Goal: Information Seeking & Learning: Learn about a topic

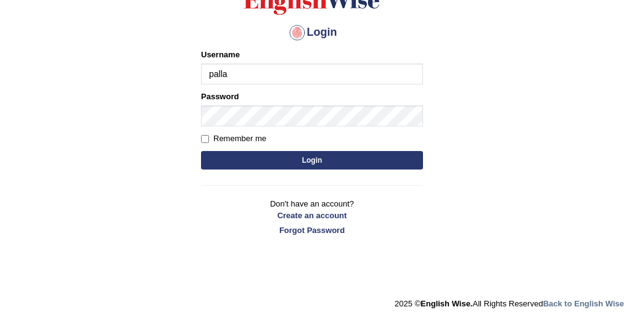
type input "pallavi_parramatta"
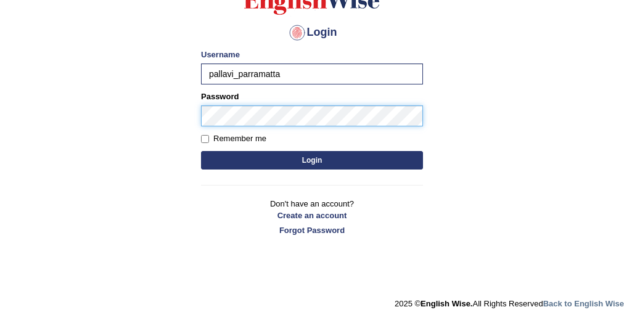
click at [201, 151] on button "Login" at bounding box center [312, 160] width 222 height 19
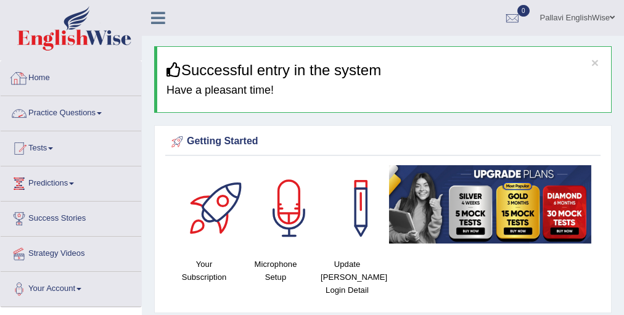
click at [102, 114] on link "Practice Questions" at bounding box center [71, 111] width 141 height 31
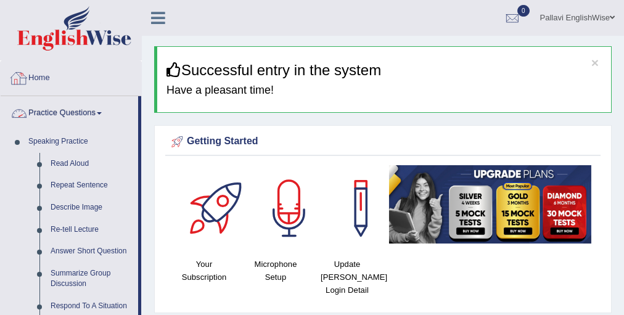
click at [89, 109] on link "Practice Questions" at bounding box center [70, 111] width 138 height 31
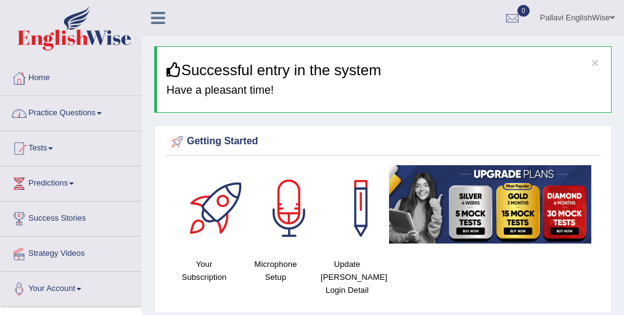
click at [88, 109] on link "Practice Questions" at bounding box center [71, 111] width 141 height 31
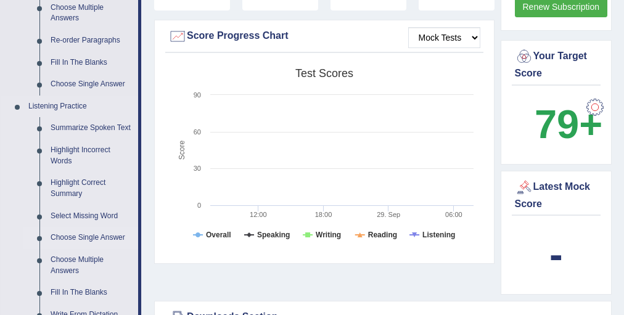
scroll to position [444, 0]
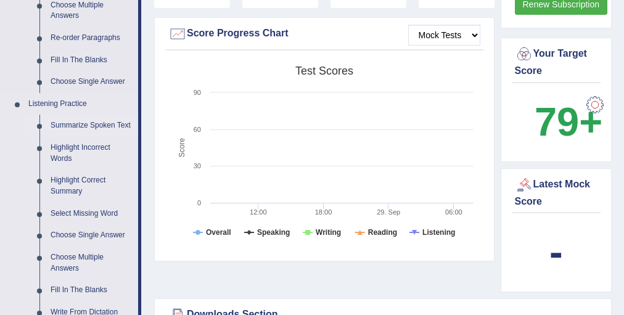
click at [101, 123] on link "Summarize Spoken Text" at bounding box center [91, 126] width 93 height 22
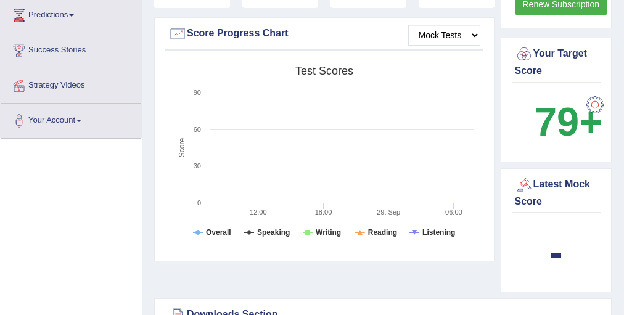
scroll to position [191, 0]
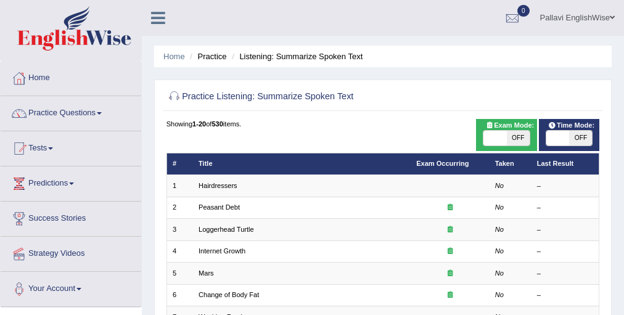
click at [522, 136] on span "OFF" at bounding box center [518, 138] width 23 height 15
checkbox input "true"
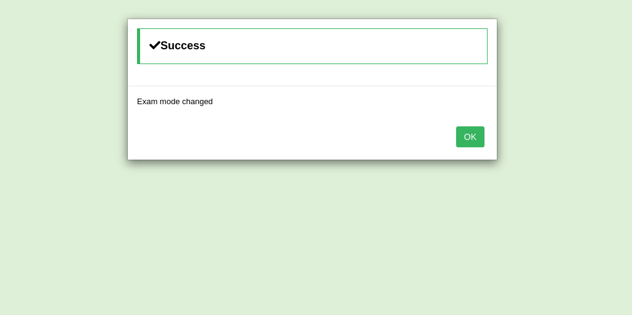
click at [471, 132] on button "OK" at bounding box center [470, 136] width 28 height 21
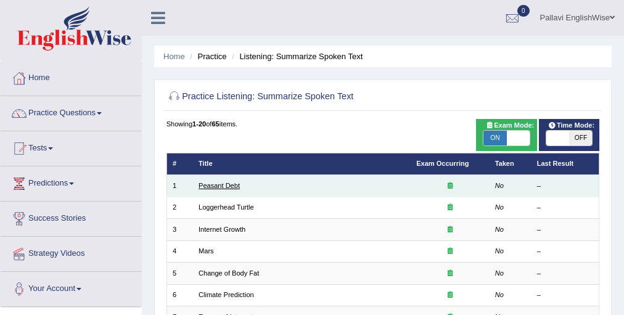
click at [225, 186] on link "Peasant Debt" at bounding box center [219, 185] width 41 height 7
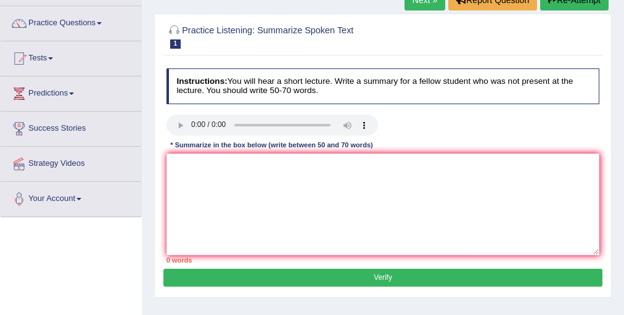
scroll to position [99, 0]
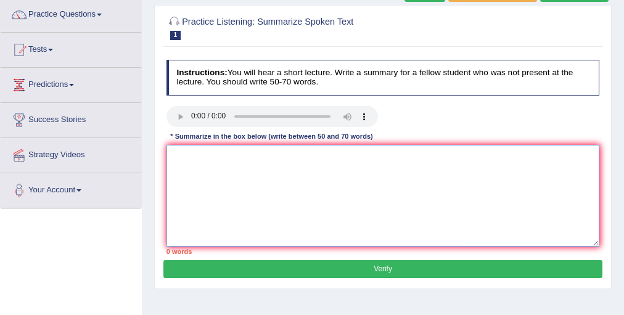
click at [200, 155] on textarea at bounding box center [384, 196] width 434 height 102
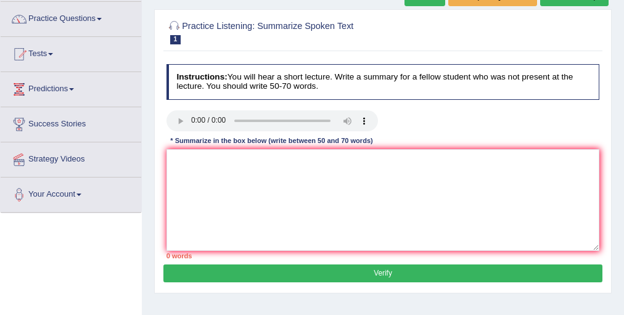
scroll to position [0, 0]
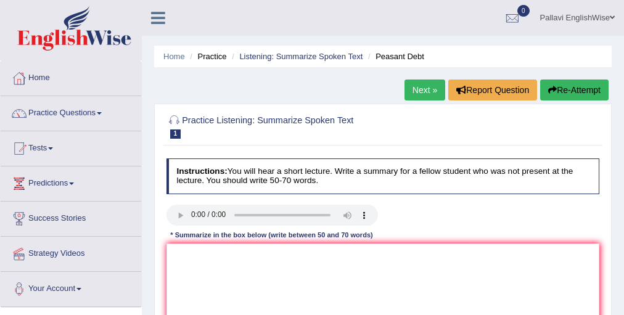
click at [412, 88] on link "Next »" at bounding box center [425, 90] width 41 height 21
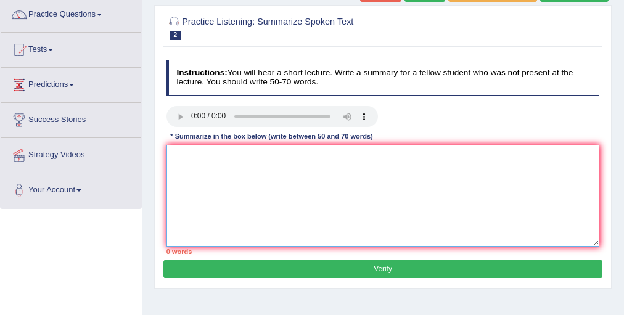
click at [337, 163] on textarea at bounding box center [384, 196] width 434 height 102
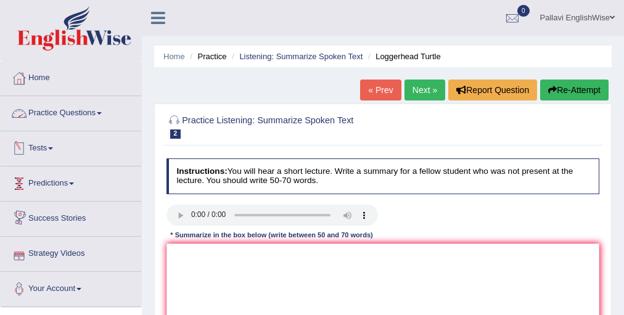
click at [89, 112] on link "Practice Questions" at bounding box center [71, 111] width 141 height 31
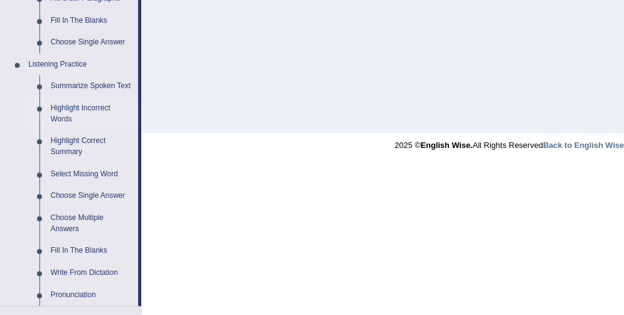
scroll to position [493, 0]
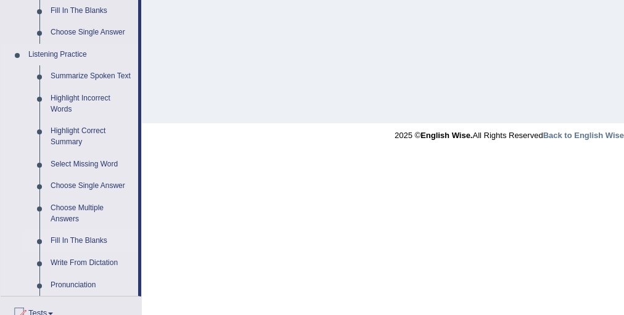
click at [86, 237] on link "Fill In The Blanks" at bounding box center [91, 241] width 93 height 22
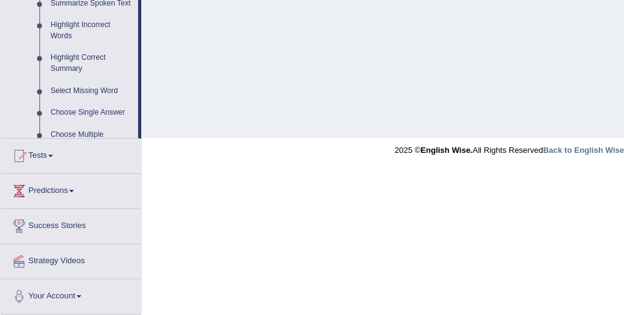
scroll to position [332, 0]
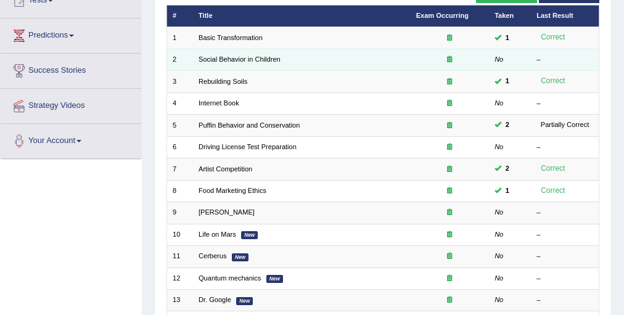
scroll to position [345, 0]
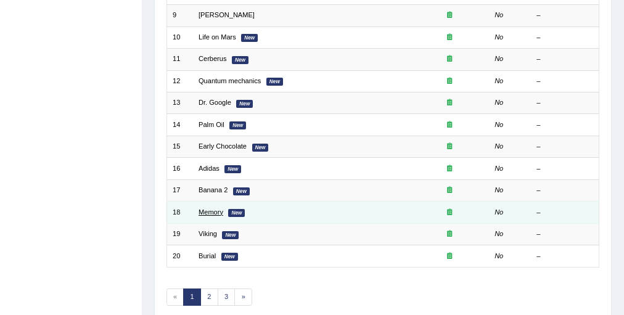
click at [211, 208] on link "Memory" at bounding box center [211, 211] width 25 height 7
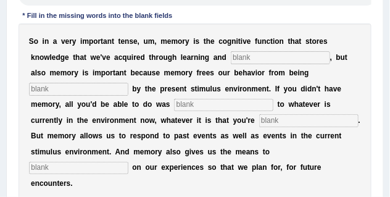
scroll to position [222, 0]
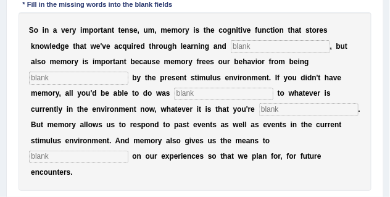
click at [259, 42] on input "text" at bounding box center [280, 46] width 99 height 12
type input "devel"
click at [258, 49] on input "devel" at bounding box center [280, 46] width 99 height 12
click at [274, 44] on input "text" at bounding box center [280, 46] width 99 height 12
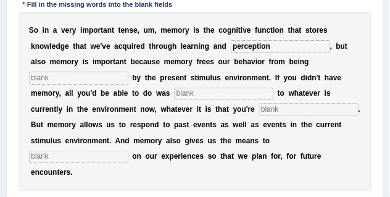
type input "perception"
click at [122, 80] on input "text" at bounding box center [78, 78] width 99 height 12
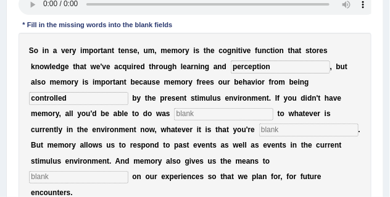
scroll to position [191, 0]
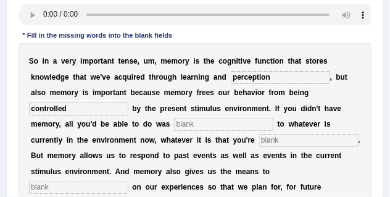
type input "controlled"
click at [227, 124] on input "text" at bounding box center [223, 124] width 99 height 12
type input "react"
click at [280, 140] on input "text" at bounding box center [308, 140] width 99 height 12
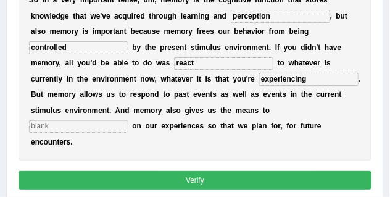
scroll to position [253, 0]
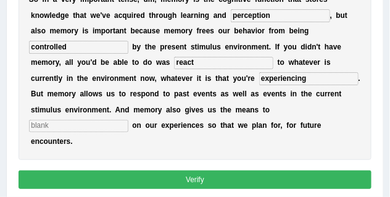
type input "experiencing"
click at [50, 125] on input "text" at bounding box center [78, 126] width 99 height 12
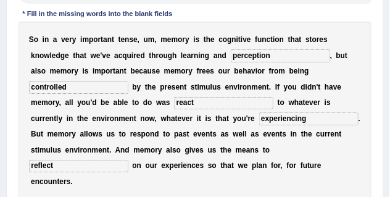
scroll to position [222, 0]
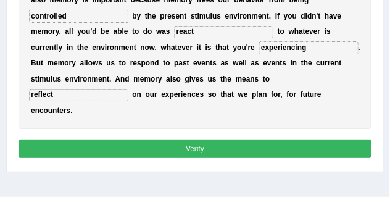
type input "reflect"
click at [154, 143] on button "Verify" at bounding box center [195, 148] width 353 height 18
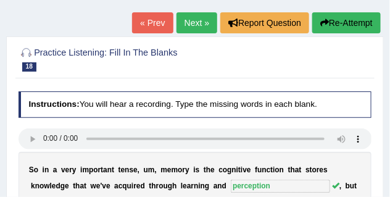
scroll to position [52, 0]
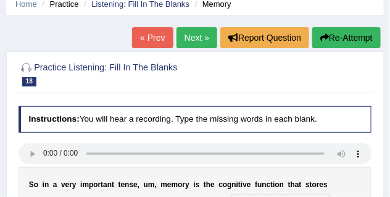
click at [184, 36] on link "Next »" at bounding box center [196, 37] width 41 height 21
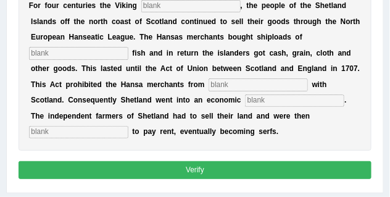
scroll to position [216, 0]
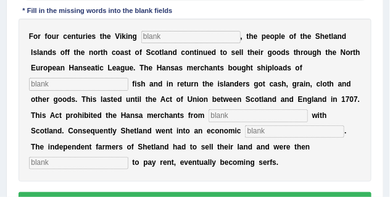
click at [154, 40] on input "text" at bounding box center [190, 37] width 99 height 12
type input "declined"
click at [122, 88] on input "text" at bounding box center [78, 84] width 99 height 12
type input "salted"
click at [231, 113] on input "text" at bounding box center [257, 115] width 99 height 12
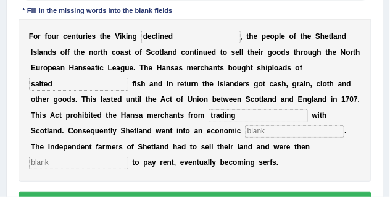
type input "trading"
click at [256, 130] on input "text" at bounding box center [294, 131] width 99 height 12
type input "depression"
click at [101, 162] on input "text" at bounding box center [78, 163] width 99 height 12
type input "9"
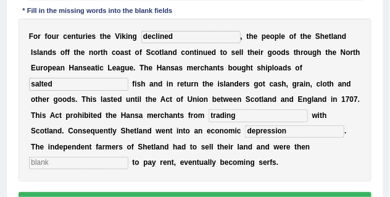
type input "i"
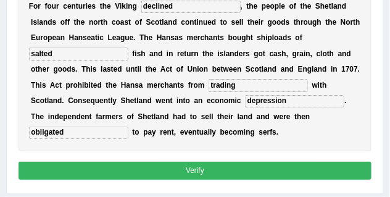
scroll to position [247, 0]
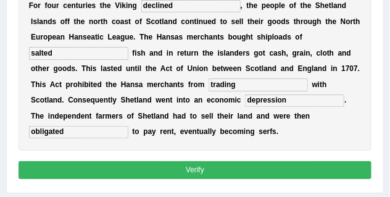
type input "obligated"
click at [174, 163] on button "Verify" at bounding box center [195, 170] width 353 height 18
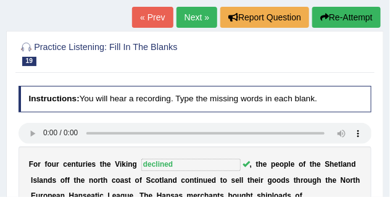
scroll to position [46, 0]
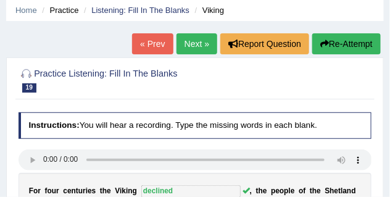
click at [189, 46] on link "Next »" at bounding box center [196, 43] width 41 height 21
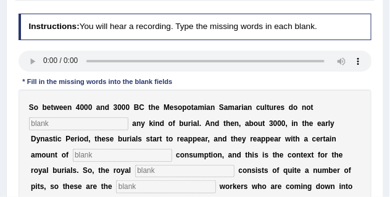
scroll to position [93, 0]
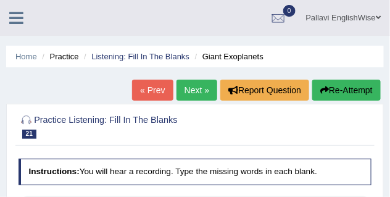
click at [200, 95] on link "Next »" at bounding box center [196, 90] width 41 height 21
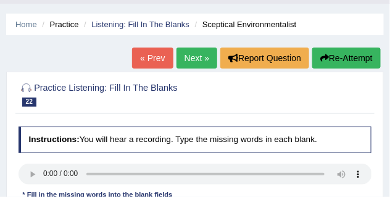
scroll to position [31, 0]
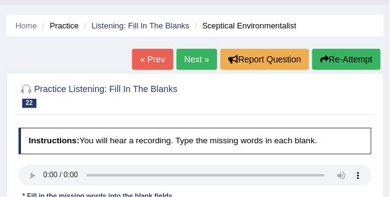
click at [204, 57] on link "Next »" at bounding box center [196, 59] width 41 height 21
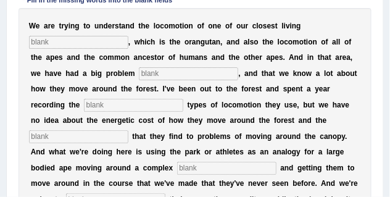
scroll to position [216, 0]
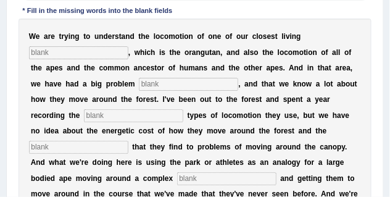
click at [65, 57] on input "text" at bounding box center [78, 52] width 99 height 12
type input "relatives"
click at [152, 80] on input "text" at bounding box center [188, 84] width 99 height 12
type input "traditionally"
click at [95, 117] on input "text" at bounding box center [133, 115] width 99 height 12
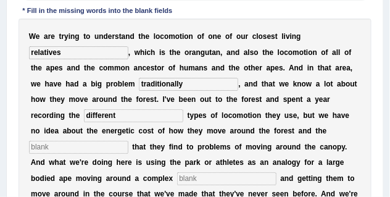
type input "different"
click at [81, 145] on input "text" at bounding box center [78, 147] width 99 height 12
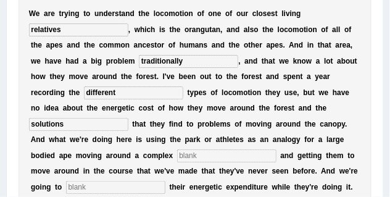
scroll to position [278, 0]
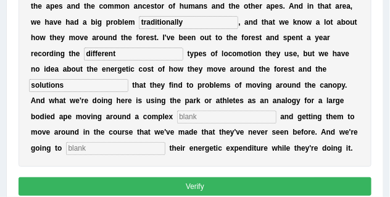
type input "solutions"
click at [192, 117] on input "text" at bounding box center [226, 116] width 99 height 12
type input "environment"
drag, startPoint x: 132, startPoint y: 120, endPoint x: 145, endPoint y: 117, distance: 13.2
click at [145, 117] on div "W e a r e t r y i n g t o u n d e r s t a n d t h e l o c o m o t i o n o f o n…" at bounding box center [195, 62] width 353 height 210
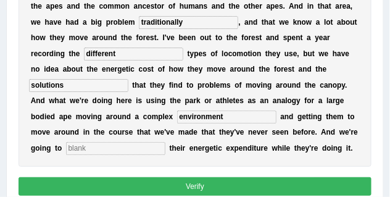
click at [97, 147] on input "text" at bounding box center [115, 148] width 99 height 12
type input "record"
click at [117, 181] on button "Verify" at bounding box center [195, 186] width 353 height 18
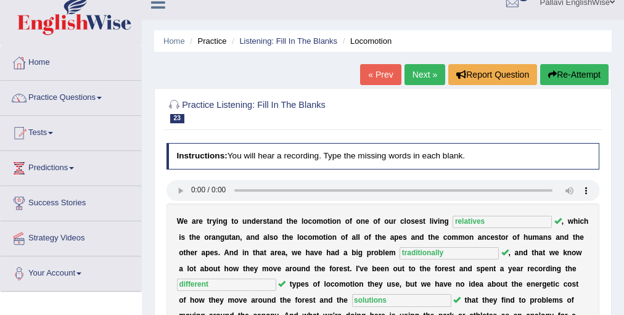
scroll to position [0, 0]
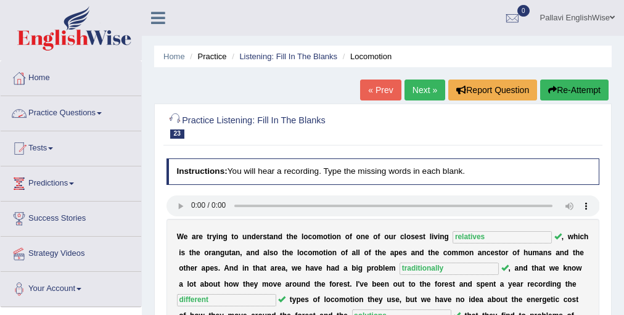
click at [96, 117] on link "Practice Questions" at bounding box center [71, 111] width 141 height 31
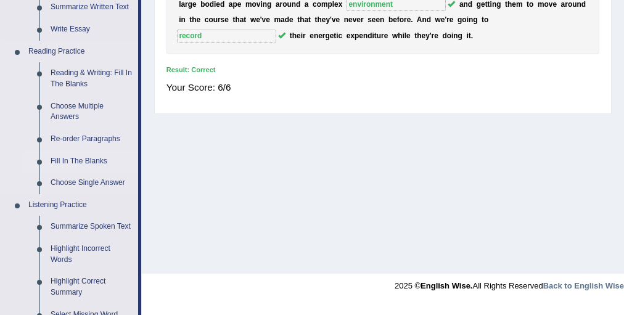
scroll to position [395, 0]
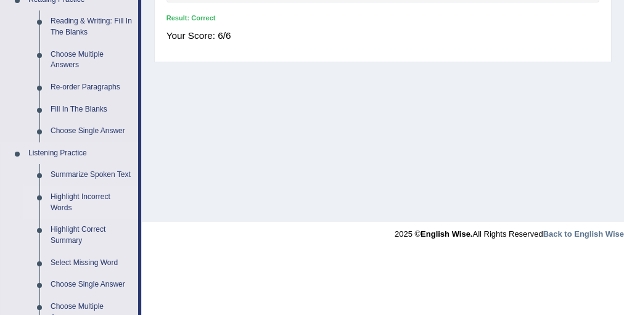
click at [88, 195] on link "Highlight Incorrect Words" at bounding box center [91, 202] width 93 height 33
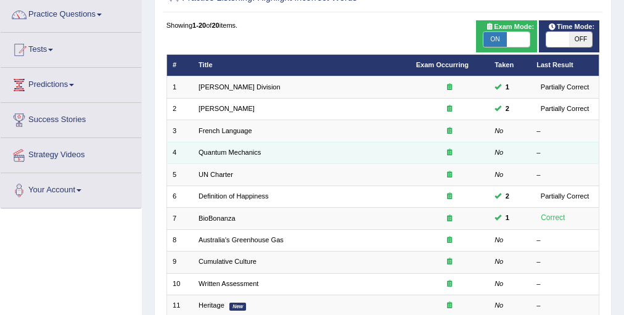
scroll to position [247, 0]
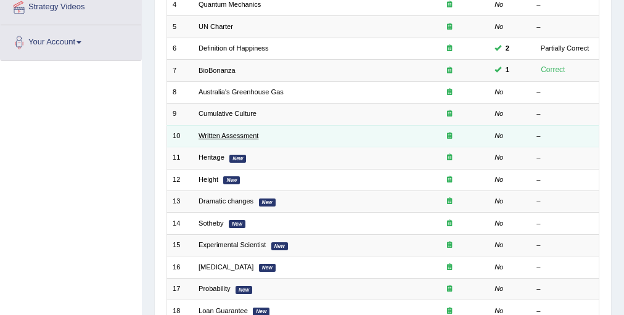
click at [221, 134] on link "Written Assessment" at bounding box center [229, 135] width 60 height 7
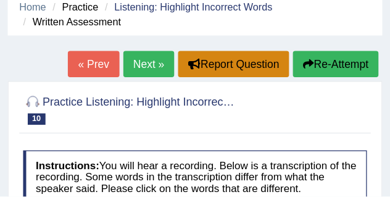
scroll to position [25, 0]
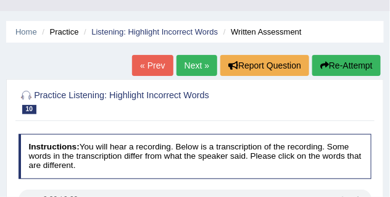
drag, startPoint x: 277, startPoint y: 0, endPoint x: 225, endPoint y: 112, distance: 123.6
click at [225, 112] on h2 "Practice Listening: Highlight Incorrect Words 10 Written Assessment" at bounding box center [128, 101] width 219 height 26
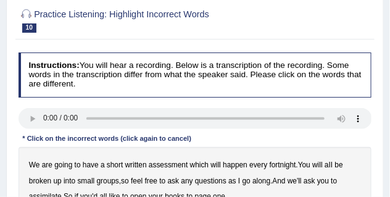
scroll to position [56, 0]
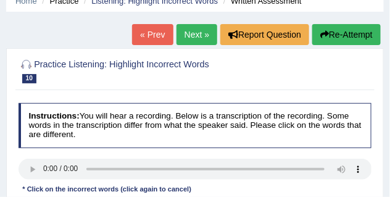
click at [189, 31] on link "Next »" at bounding box center [196, 34] width 41 height 21
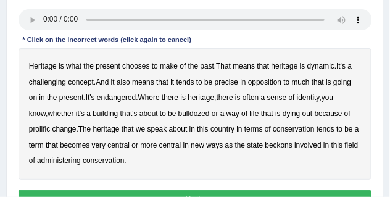
scroll to position [216, 0]
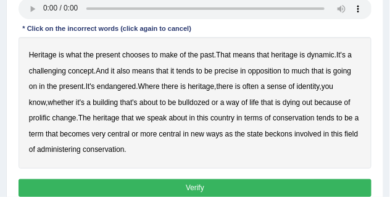
click at [59, 72] on b "challenging" at bounding box center [47, 71] width 37 height 9
click at [219, 70] on b "precise" at bounding box center [226, 71] width 23 height 9
click at [262, 72] on b "opposition" at bounding box center [264, 71] width 33 height 9
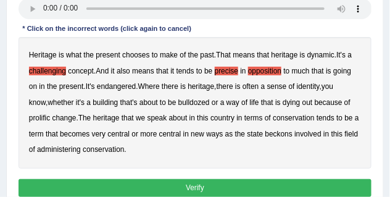
click at [73, 87] on b "present" at bounding box center [71, 86] width 25 height 9
click at [315, 89] on b "identity" at bounding box center [308, 86] width 23 height 9
click at [50, 113] on b "prolific" at bounding box center [39, 117] width 21 height 9
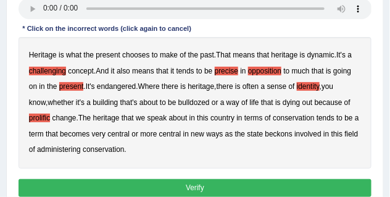
click at [273, 120] on b "conservation" at bounding box center [293, 117] width 41 height 9
click at [272, 134] on b "beckons" at bounding box center [278, 134] width 27 height 9
click at [83, 149] on b "conservation" at bounding box center [103, 149] width 41 height 9
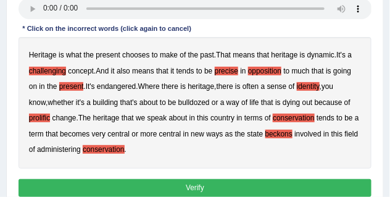
click at [76, 82] on b "present" at bounding box center [71, 86] width 25 height 9
click at [46, 71] on b "challenging" at bounding box center [47, 71] width 37 height 9
click at [273, 115] on b "conservation" at bounding box center [293, 117] width 41 height 9
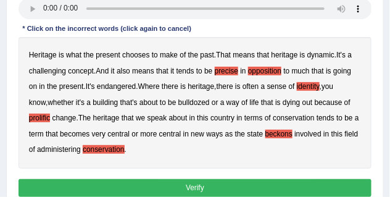
click at [105, 149] on b "conservation" at bounding box center [103, 149] width 41 height 9
click at [273, 120] on b "conservation" at bounding box center [293, 117] width 41 height 9
click at [273, 117] on b "conservation" at bounding box center [293, 117] width 41 height 9
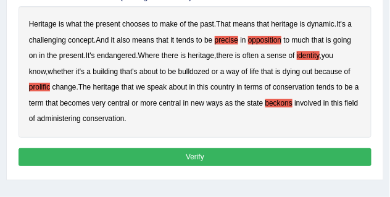
click at [94, 116] on b "conservation" at bounding box center [103, 118] width 41 height 9
click at [163, 152] on button "Verify" at bounding box center [195, 157] width 353 height 18
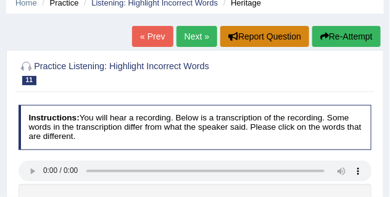
scroll to position [46, 0]
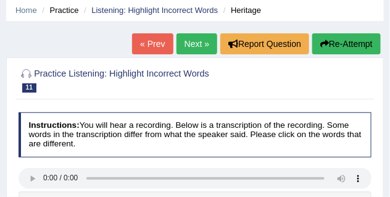
click at [189, 37] on link "Next »" at bounding box center [196, 43] width 41 height 21
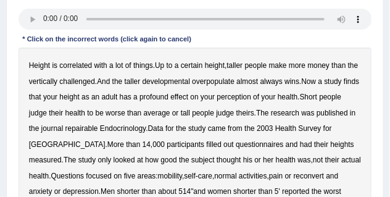
scroll to position [216, 0]
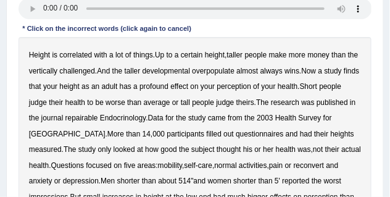
click at [130, 71] on b "taller" at bounding box center [133, 71] width 16 height 9
click at [168, 70] on b "developmental" at bounding box center [165, 71] width 47 height 9
click at [216, 70] on b "overpopulate" at bounding box center [213, 71] width 43 height 9
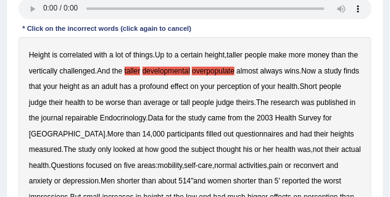
click at [91, 116] on b "repairable" at bounding box center [81, 117] width 33 height 9
click at [295, 118] on b "Health" at bounding box center [285, 117] width 21 height 9
click at [167, 134] on b "participants" at bounding box center [186, 134] width 38 height 9
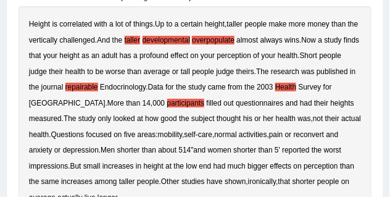
scroll to position [278, 0]
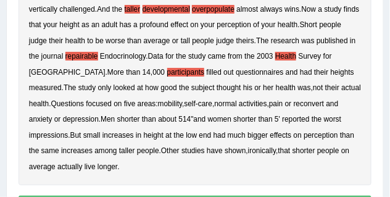
click at [295, 104] on b "reconvert" at bounding box center [309, 103] width 31 height 9
click at [208, 118] on b "women" at bounding box center [219, 119] width 23 height 9
click at [181, 152] on b "studies" at bounding box center [192, 150] width 23 height 9
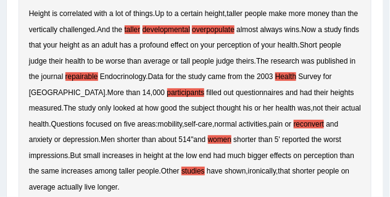
scroll to position [247, 0]
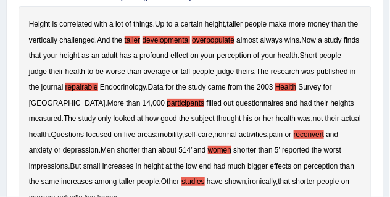
click at [138, 36] on b "taller" at bounding box center [133, 40] width 16 height 9
click at [286, 88] on b "Health" at bounding box center [285, 87] width 21 height 9
click at [167, 102] on b "participants" at bounding box center [186, 103] width 38 height 9
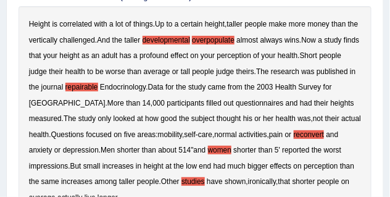
click at [208, 150] on b "women" at bounding box center [219, 150] width 23 height 9
click at [181, 183] on b "studies" at bounding box center [192, 181] width 23 height 9
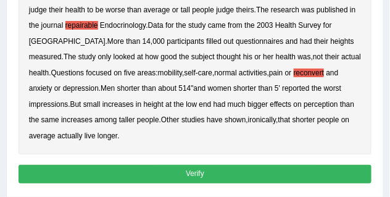
click at [170, 167] on button "Verify" at bounding box center [195, 174] width 353 height 18
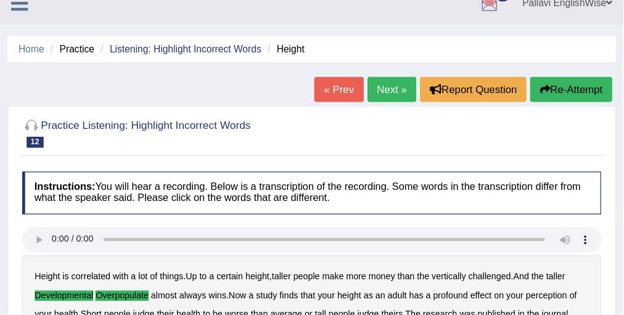
scroll to position [15, 0]
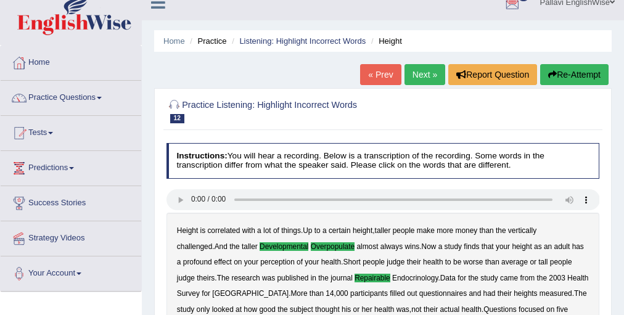
drag, startPoint x: 311, startPoint y: 0, endPoint x: 75, endPoint y: 96, distance: 255.6
click at [75, 96] on link "Practice Questions" at bounding box center [71, 96] width 141 height 31
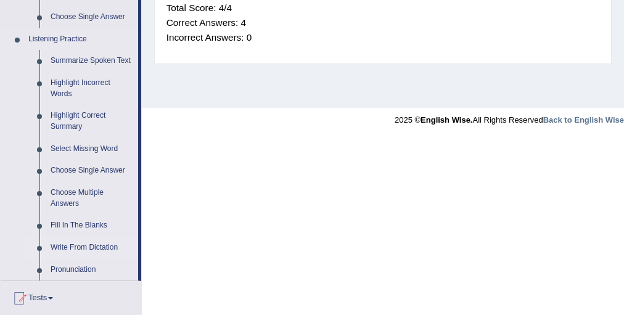
click at [91, 196] on link "Write From Dictation" at bounding box center [91, 248] width 93 height 22
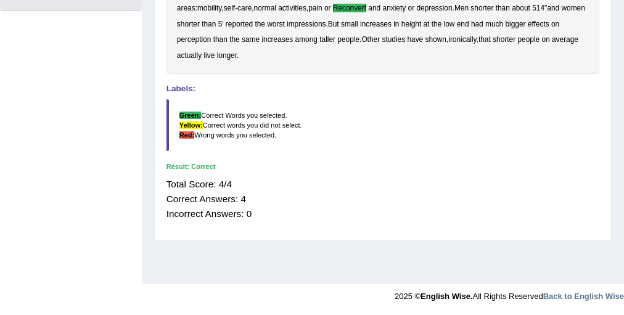
scroll to position [148, 0]
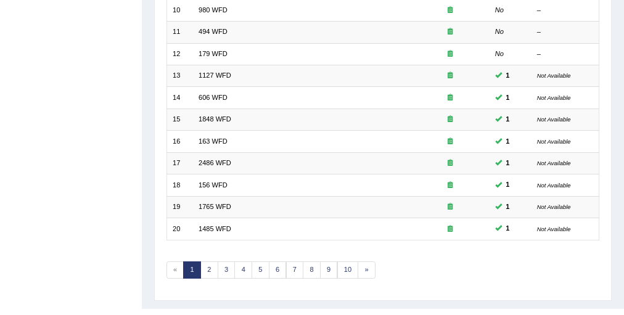
scroll to position [395, 0]
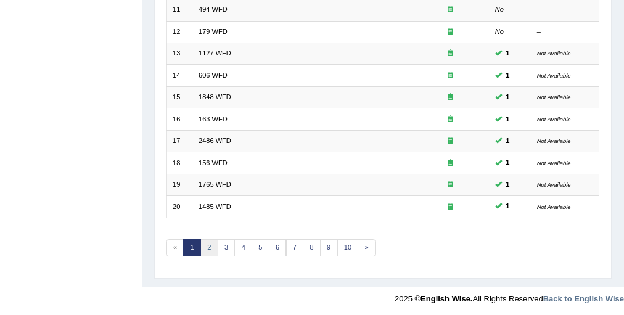
click at [211, 241] on link "2" at bounding box center [209, 247] width 18 height 17
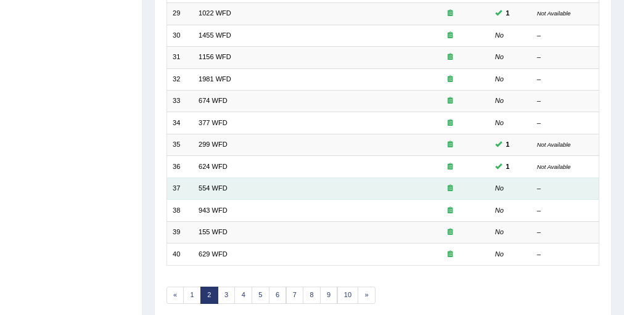
scroll to position [395, 0]
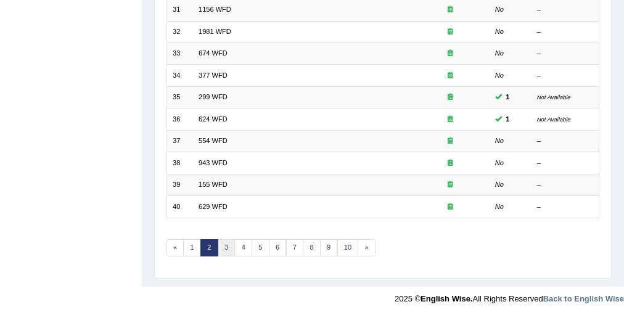
click at [228, 248] on link "3" at bounding box center [227, 247] width 18 height 17
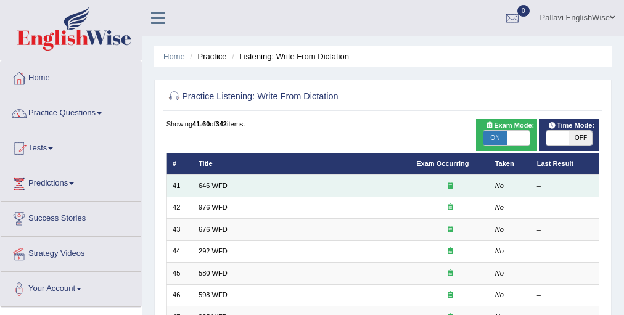
click at [212, 188] on link "646 WFD" at bounding box center [213, 185] width 29 height 7
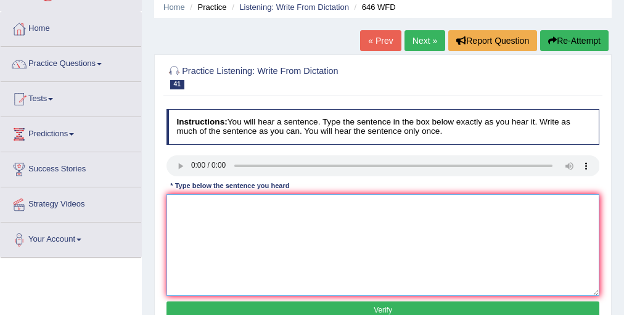
click at [310, 241] on textarea at bounding box center [384, 245] width 434 height 102
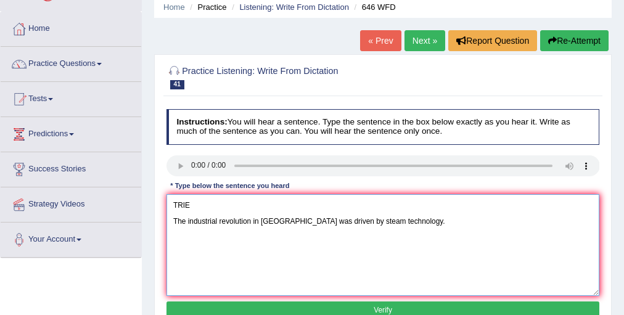
click at [185, 221] on textarea "TRIE The industrial revolution in Europe was driven by steam technology." at bounding box center [384, 245] width 434 height 102
click at [223, 223] on textarea "TRIE The A industrial revolution in Europe was driven by steam technology." at bounding box center [384, 245] width 434 height 102
click at [290, 222] on textarea "TRIE The A industrial Industrial revolution in Europe was driven by steam techn…" at bounding box center [384, 245] width 434 height 102
click at [222, 224] on textarea "TRIE The A industrial Industrial revolution Revolution in Europe was driven by …" at bounding box center [384, 245] width 434 height 102
click at [255, 223] on textarea "TRIE The A industrial Industrial revolution Revolution in Europe was driven by …" at bounding box center [384, 245] width 434 height 102
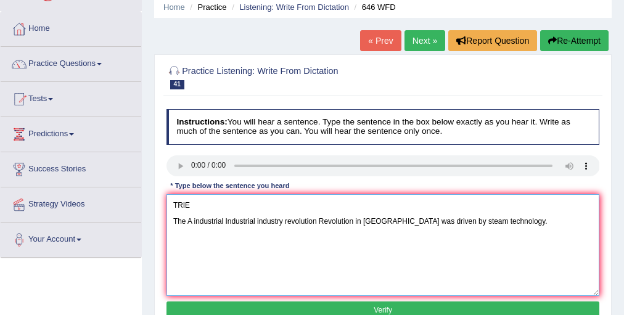
click at [363, 223] on textarea "TRIE The A industrial Industrial industry revolution Revolution in Europe was d…" at bounding box center [384, 245] width 434 height 102
click at [414, 217] on textarea "TRIE The A industrial Industrial industry revolution Revolution in the Europe w…" at bounding box center [384, 245] width 434 height 102
click at [543, 220] on textarea "TRIE The A industrial Industrial industry revolution Revolution in the Europe w…" at bounding box center [384, 245] width 434 height 102
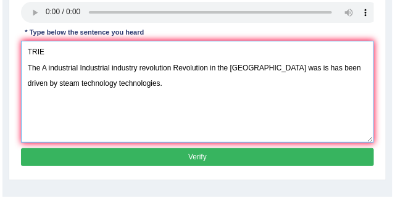
scroll to position [204, 0]
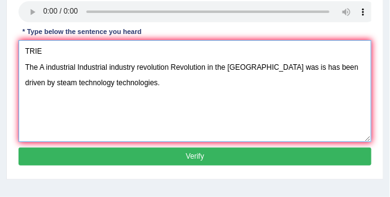
drag, startPoint x: 72, startPoint y: 56, endPoint x: 0, endPoint y: 56, distance: 72.2
click at [0, 56] on div "Home Practice Listening: Write From Dictation 646 WFD « Prev Next » Report Ques…" at bounding box center [195, 104] width 390 height 617
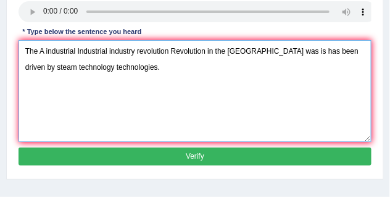
click at [329, 68] on textarea "The A industrial Industrial industry revolution Revolution in the Europe was is…" at bounding box center [195, 91] width 353 height 102
click at [44, 83] on textarea "The A industrial Industrial industry revolution Revolution in the Europe was is…" at bounding box center [195, 91] width 353 height 102
click at [251, 68] on textarea "The A industrial Industrial industry revolution Revolution in the Europe was is…" at bounding box center [195, 91] width 353 height 102
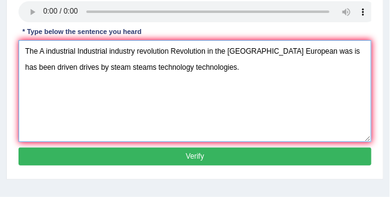
click at [207, 65] on textarea "The A industrial Industrial industry revolution Revolution in the Europe Europe…" at bounding box center [195, 91] width 353 height 102
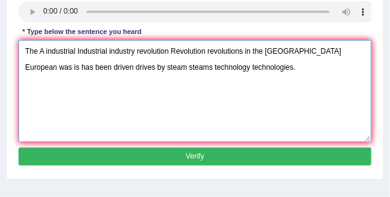
type textarea "The A industrial Industrial industry revolution Revolution revolutions in the E…"
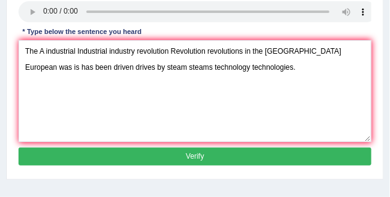
click at [177, 151] on button "Verify" at bounding box center [195, 156] width 353 height 18
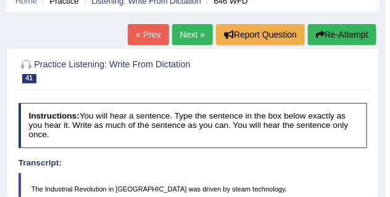
scroll to position [0, 0]
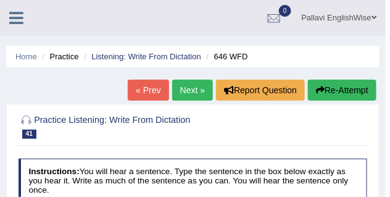
click at [191, 93] on link "Next »" at bounding box center [192, 90] width 41 height 21
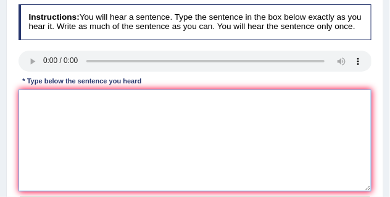
click at [44, 104] on textarea at bounding box center [195, 140] width 353 height 102
type textarea "t"
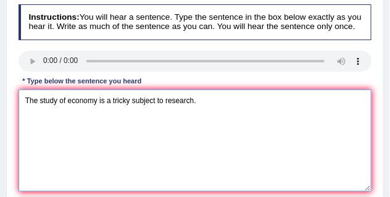
click at [40, 100] on textarea "The study of economy is a tricky subject to research." at bounding box center [195, 140] width 353 height 102
click at [40, 104] on textarea "The A study of economy is a tricky subject to research." at bounding box center [195, 140] width 353 height 102
click at [104, 103] on textarea "The A study of economy is a tricky subject to research." at bounding box center [195, 140] width 353 height 102
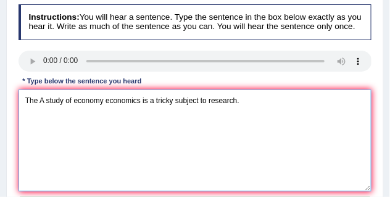
click at [154, 101] on textarea "The A study of economy economics is a tricky subject to research." at bounding box center [195, 140] width 353 height 102
click at [148, 103] on textarea "The A study of economy economics is a the tricky subject to research." at bounding box center [195, 140] width 353 height 102
click at [165, 102] on textarea "The A study of economy economics is was a the tricky subject to research." at bounding box center [195, 140] width 353 height 102
click at [236, 101] on textarea "The A study of economy economics is was a the tricky subject to research." at bounding box center [195, 140] width 353 height 102
click at [273, 97] on textarea "The A study of economy economics is was a the tricky subject to for research." at bounding box center [195, 140] width 353 height 102
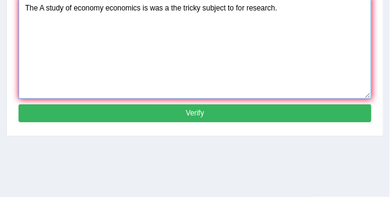
type textarea "The A study of economy economics is was a the tricky subject to for research."
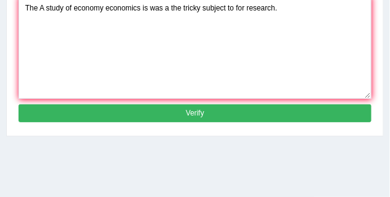
click at [175, 108] on button "Verify" at bounding box center [195, 113] width 353 height 18
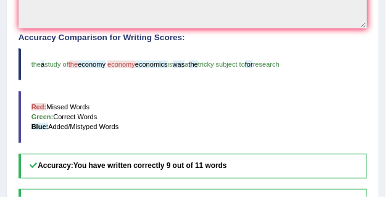
scroll to position [335, 0]
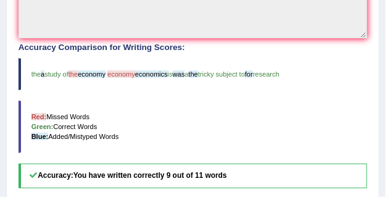
click at [245, 71] on span "tricky subject to" at bounding box center [221, 73] width 47 height 7
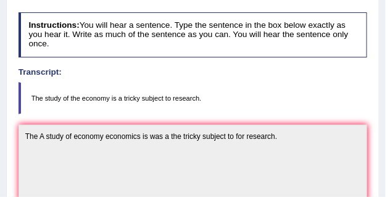
scroll to position [57, 0]
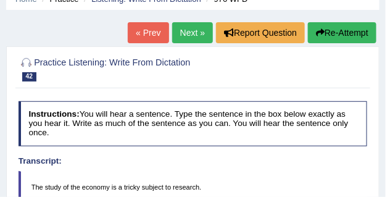
click at [326, 36] on button "Re-Attempt" at bounding box center [342, 32] width 68 height 21
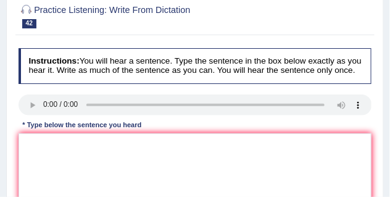
scroll to position [150, 0]
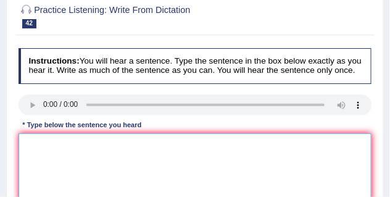
click at [90, 160] on textarea at bounding box center [195, 184] width 353 height 102
paste textarea "The A study of economy economics is was a the tricky subject to for research."
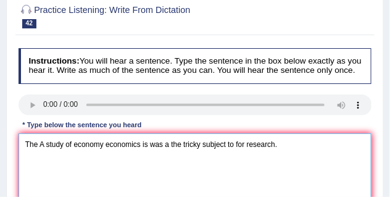
click at [73, 149] on textarea "The A study of economy economics is was a the tricky subject to for research." at bounding box center [195, 184] width 353 height 102
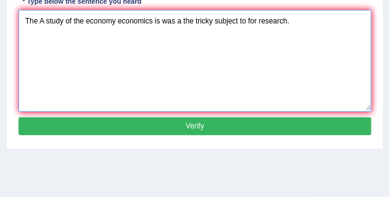
type textarea "The A study of the economy economics is was a the tricky subject to for researc…"
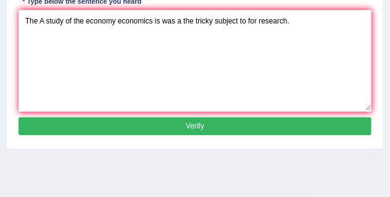
click at [188, 131] on button "Verify" at bounding box center [195, 126] width 353 height 18
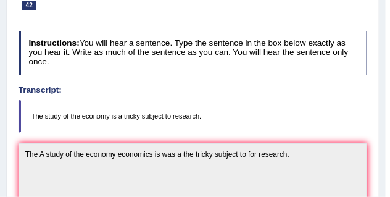
scroll to position [105, 0]
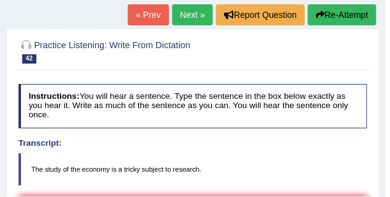
click at [179, 12] on link "Next »" at bounding box center [192, 14] width 41 height 21
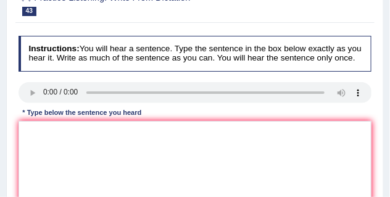
scroll to position [123, 0]
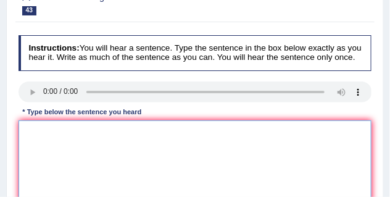
click at [104, 137] on textarea at bounding box center [195, 171] width 353 height 102
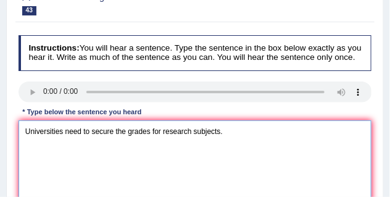
click at [64, 132] on textarea "Universities need to secure the grades for research subjects." at bounding box center [195, 171] width 353 height 102
click at [81, 134] on textarea "Universities need to secure the grades for research subjects." at bounding box center [195, 171] width 353 height 102
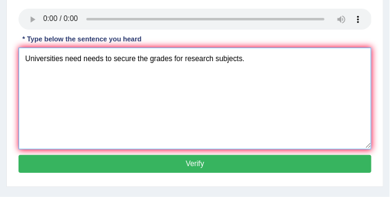
scroll to position [216, 0]
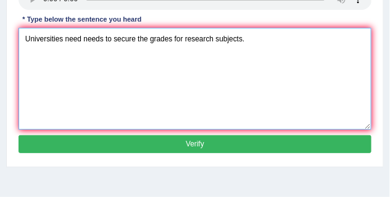
click at [62, 43] on textarea "Universities need needs to secure the grades for research subjects." at bounding box center [195, 79] width 353 height 102
click at [206, 43] on textarea "Universities University need needs to secure the grades for research subjects." at bounding box center [195, 79] width 353 height 102
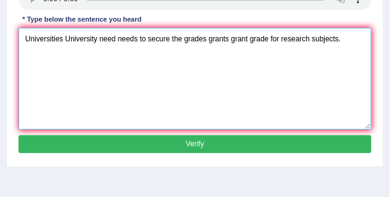
click at [338, 39] on textarea "Universities University need needs to secure the grades grants grant grade for …" at bounding box center [195, 79] width 353 height 102
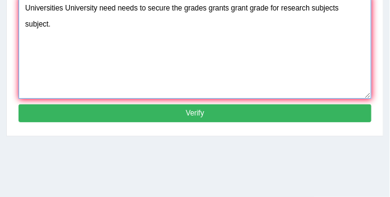
type textarea "Universities University need needs to secure the grades grants grant grade for …"
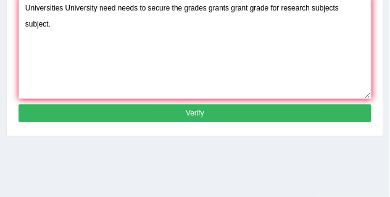
click at [133, 112] on button "Verify" at bounding box center [195, 113] width 353 height 18
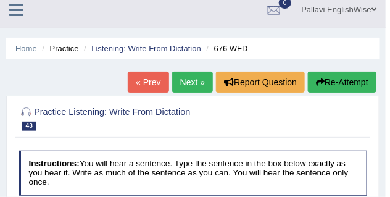
scroll to position [0, 0]
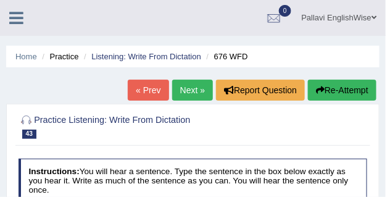
click at [196, 91] on link "Next »" at bounding box center [192, 90] width 41 height 21
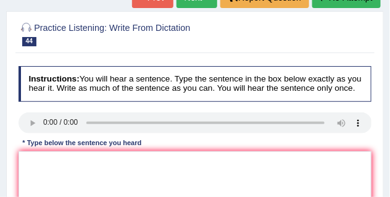
scroll to position [154, 0]
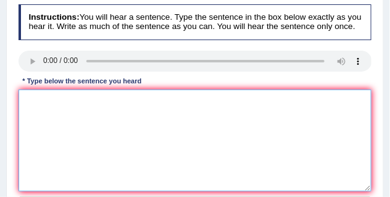
click at [64, 102] on textarea at bounding box center [195, 140] width 353 height 102
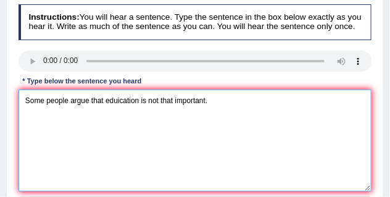
click at [118, 103] on textarea "Some people argue that eduication is not that important." at bounding box center [195, 140] width 353 height 102
click at [89, 101] on textarea "Some people argue that education is not that important." at bounding box center [195, 140] width 353 height 102
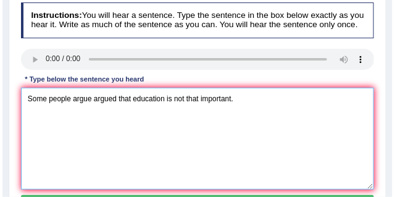
scroll to position [185, 0]
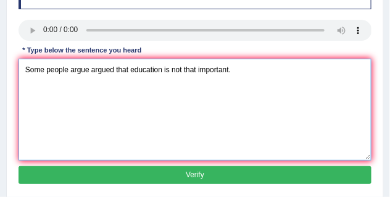
type textarea "Some people argue argued that education is not that important."
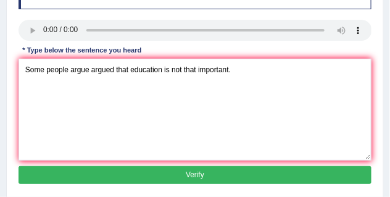
click at [167, 171] on button "Verify" at bounding box center [195, 175] width 353 height 18
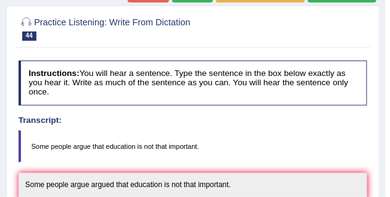
scroll to position [93, 0]
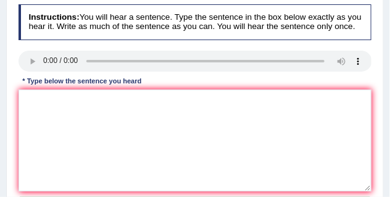
scroll to position [185, 0]
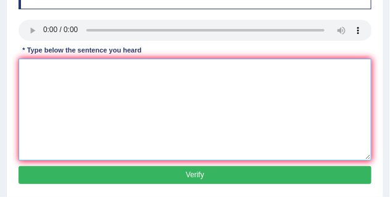
click at [60, 67] on textarea at bounding box center [195, 110] width 353 height 102
click at [115, 69] on textarea "You can use your laptops to the lecture." at bounding box center [195, 110] width 353 height 102
click at [135, 71] on textarea "You can use your laptops to in the lecture." at bounding box center [195, 110] width 353 height 102
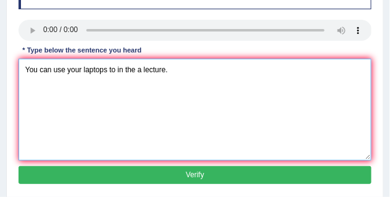
click at [107, 70] on textarea "You can use your laptops to in the a lecture." at bounding box center [195, 110] width 353 height 102
click at [188, 68] on textarea "You can use your laptops laptop to in the a lecture." at bounding box center [195, 110] width 353 height 102
click at [65, 69] on textarea "You can use your laptops laptop to in the a lecture lectures." at bounding box center [195, 110] width 353 height 102
type textarea "You can use bring your laptops laptop to in the a lecture lectures."
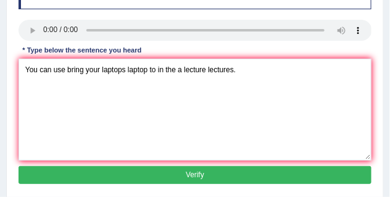
click at [137, 185] on div "Instructions: You will hear a sentence. Type the sentence in the box below exac…" at bounding box center [194, 81] width 358 height 224
click at [139, 175] on button "Verify" at bounding box center [195, 175] width 353 height 18
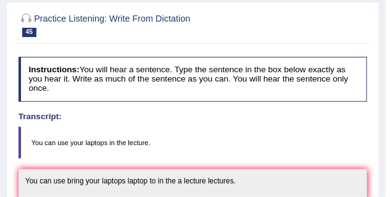
scroll to position [62, 0]
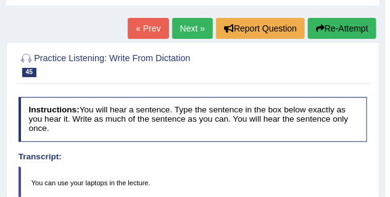
click at [188, 29] on link "Next »" at bounding box center [192, 28] width 41 height 21
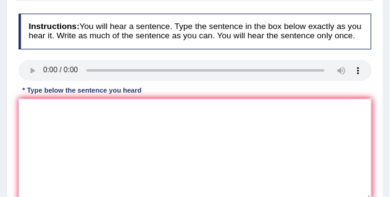
scroll to position [154, 0]
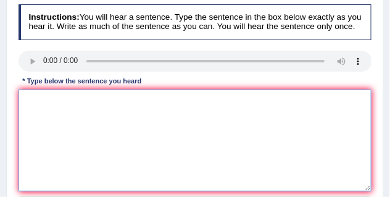
click at [111, 138] on textarea at bounding box center [195, 140] width 353 height 102
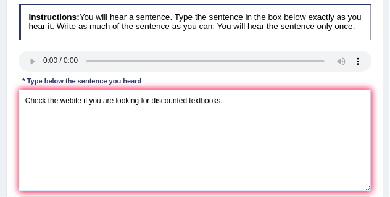
click at [188, 101] on textarea "Check the webite if you are looking for discounted textbooks." at bounding box center [195, 140] width 353 height 102
click at [73, 99] on textarea "Check the webite if you are looking for discounted this kind of textbooks." at bounding box center [195, 140] width 353 height 102
click at [261, 99] on textarea "Check the website if you are looking for discounted this kind of textbooks." at bounding box center [195, 140] width 353 height 102
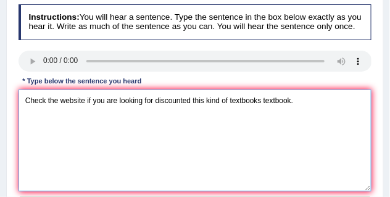
click at [57, 99] on textarea "Check the website if you are looking for discounted this kind of textbooks text…" at bounding box center [195, 140] width 353 height 102
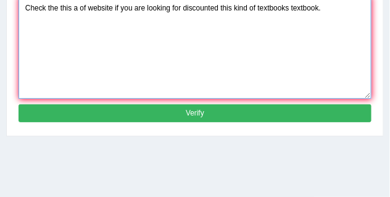
type textarea "Check the this a of website if you are looking for discounted this kind of text…"
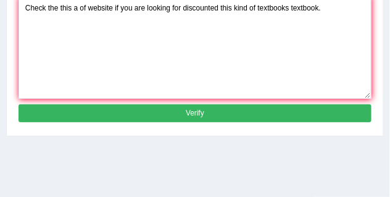
click at [292, 118] on button "Verify" at bounding box center [195, 113] width 353 height 18
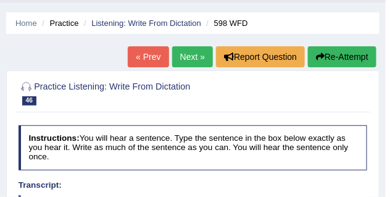
scroll to position [0, 0]
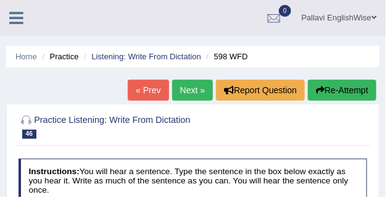
click at [194, 88] on link "Next »" at bounding box center [192, 90] width 41 height 21
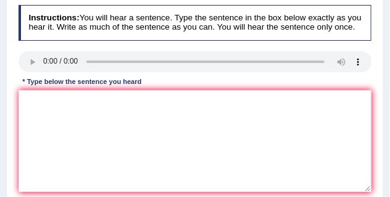
scroll to position [154, 0]
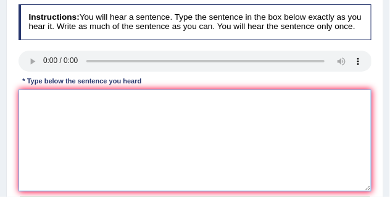
click at [70, 94] on textarea at bounding box center [195, 140] width 353 height 102
click at [60, 101] on textarea "You must security questions" at bounding box center [195, 140] width 353 height 102
click at [59, 101] on textarea "You must security questions" at bounding box center [195, 140] width 353 height 102
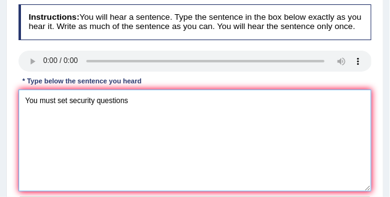
click at [141, 95] on textarea "You must set security questions" at bounding box center [195, 140] width 353 height 102
click at [70, 100] on textarea "You must set security questions when you reset the password." at bounding box center [195, 140] width 353 height 102
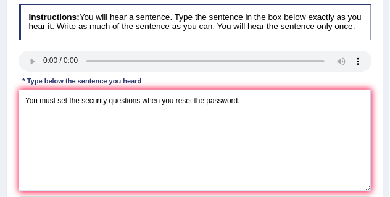
click at [141, 102] on textarea "You must set the security questions when you reset the password." at bounding box center [195, 140] width 353 height 102
click at [233, 102] on textarea "You must set the security questions question when you reset the password." at bounding box center [195, 140] width 353 height 102
click at [284, 102] on textarea "You must set the security questions question when you reset the your password." at bounding box center [195, 140] width 353 height 102
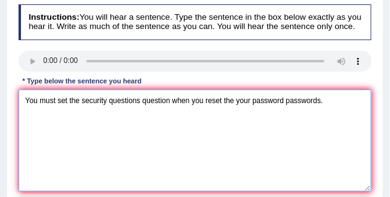
click at [78, 99] on textarea "You must set the security questions question when you reset the your password p…" at bounding box center [195, 140] width 353 height 102
click at [229, 97] on textarea "You must set the a security questions question when you reset the your password…" at bounding box center [195, 140] width 353 height 102
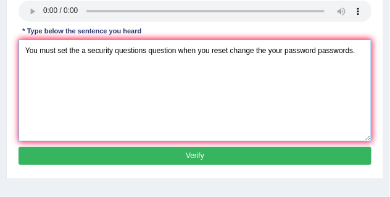
scroll to position [216, 0]
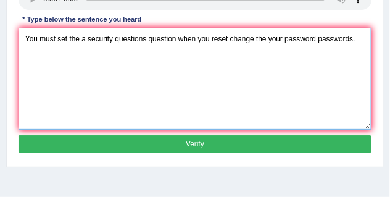
type textarea "You must set the a security questions question when you reset change the your p…"
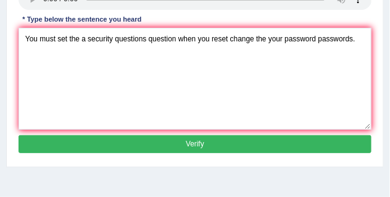
click at [170, 139] on button "Verify" at bounding box center [195, 144] width 353 height 18
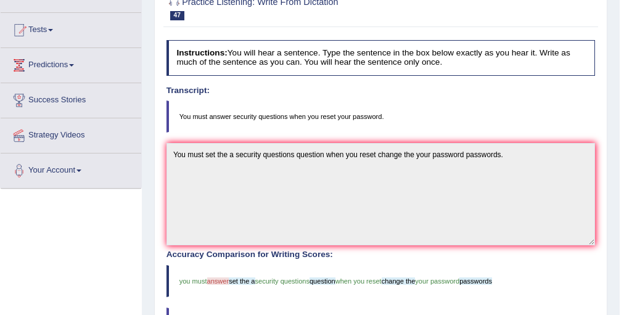
scroll to position [52, 0]
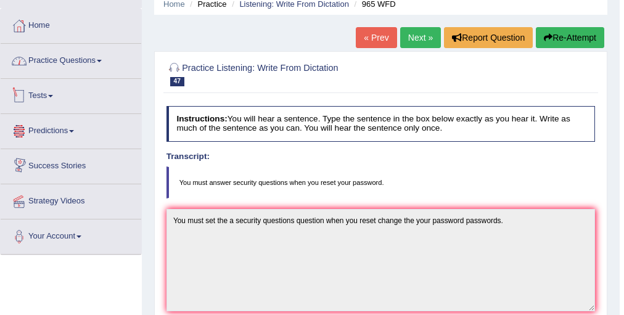
click at [78, 59] on link "Practice Questions" at bounding box center [71, 59] width 141 height 31
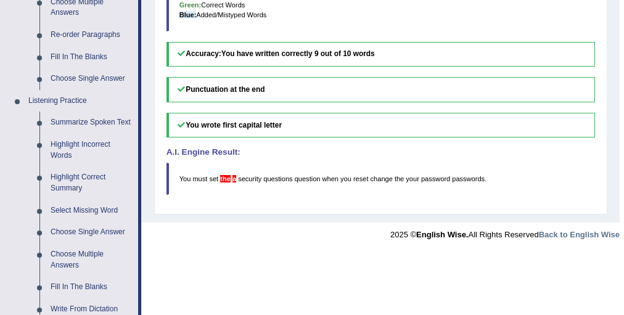
scroll to position [497, 0]
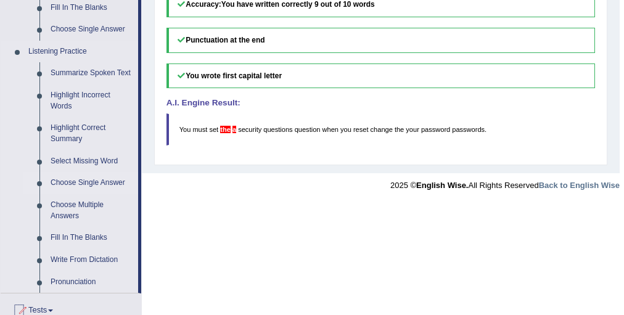
click at [84, 185] on link "Choose Single Answer" at bounding box center [91, 183] width 93 height 22
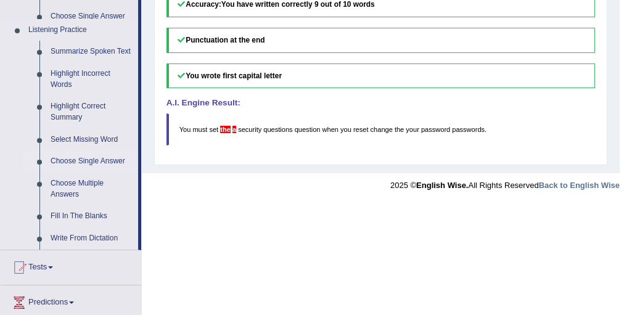
scroll to position [344, 0]
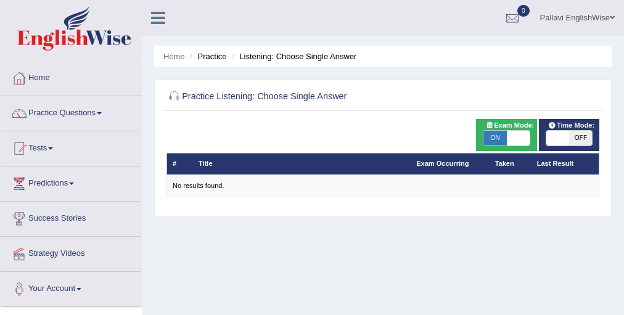
click at [490, 132] on span "ON" at bounding box center [495, 138] width 23 height 15
checkbox input "false"
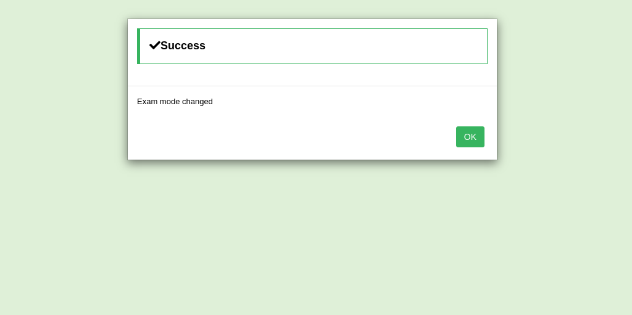
click at [468, 131] on button "OK" at bounding box center [470, 136] width 28 height 21
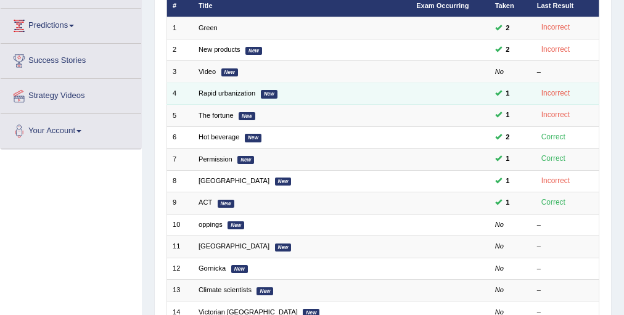
scroll to position [158, 0]
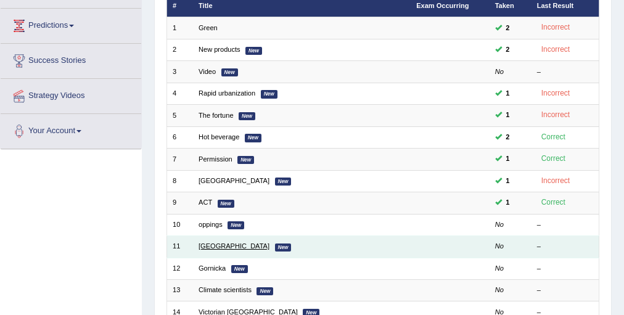
click at [214, 244] on link "[GEOGRAPHIC_DATA]" at bounding box center [234, 245] width 71 height 7
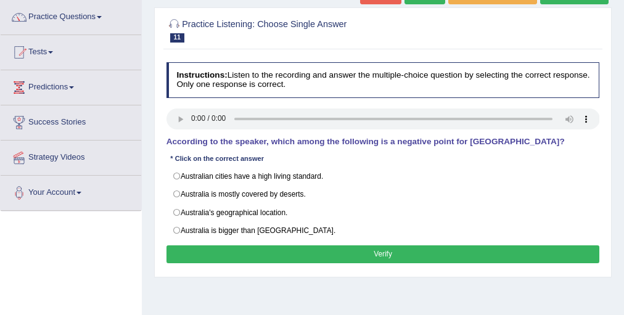
scroll to position [99, 0]
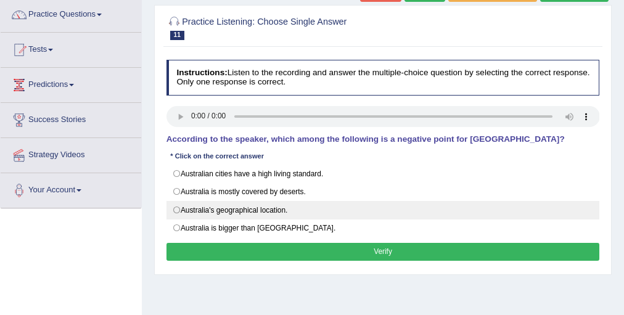
click at [234, 215] on label "Australia's geographical location." at bounding box center [384, 210] width 434 height 19
radio input "true"
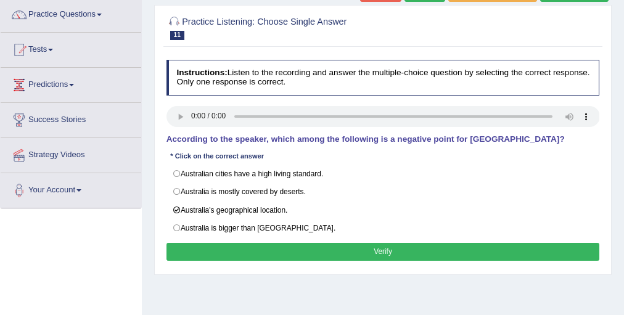
click at [291, 244] on button "Verify" at bounding box center [384, 252] width 434 height 18
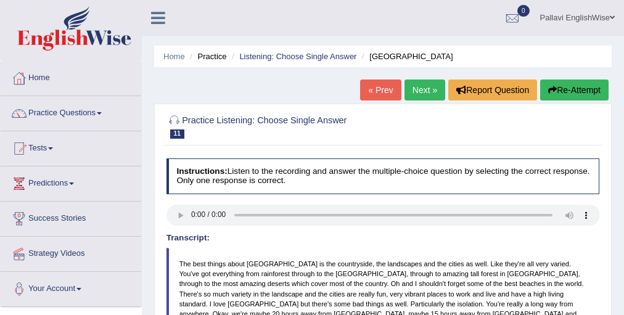
scroll to position [0, 0]
click at [407, 90] on link "Next »" at bounding box center [425, 90] width 41 height 21
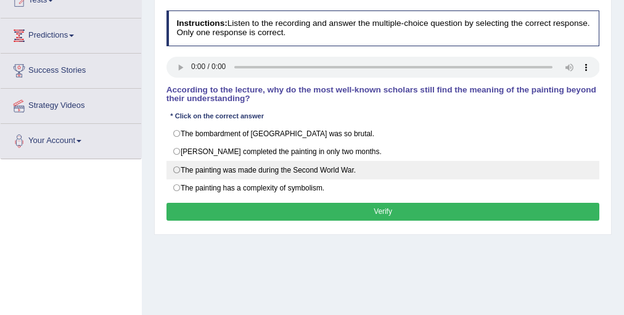
click at [251, 168] on label "The painting was made during the Second World War." at bounding box center [384, 170] width 434 height 19
radio input "true"
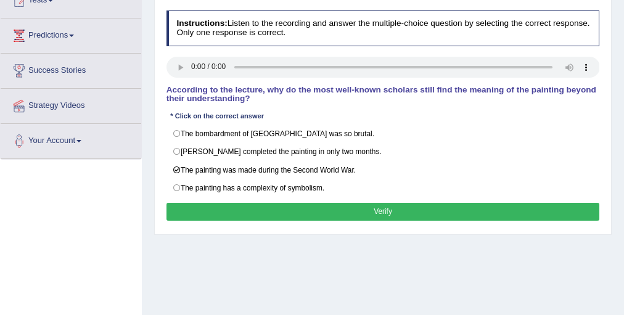
click at [439, 210] on button "Verify" at bounding box center [384, 212] width 434 height 18
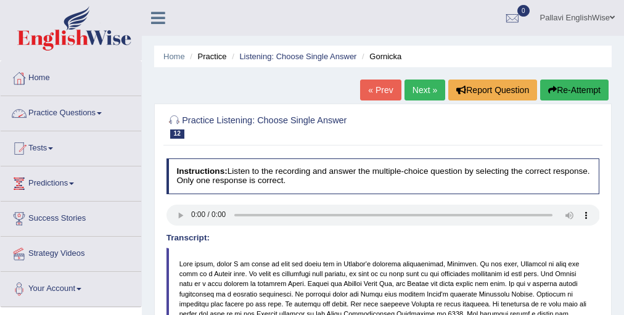
click at [68, 106] on link "Practice Questions" at bounding box center [71, 111] width 141 height 31
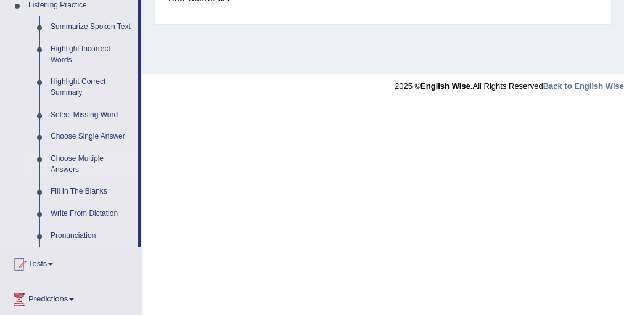
click at [89, 158] on link "Choose Multiple Answers" at bounding box center [91, 164] width 93 height 33
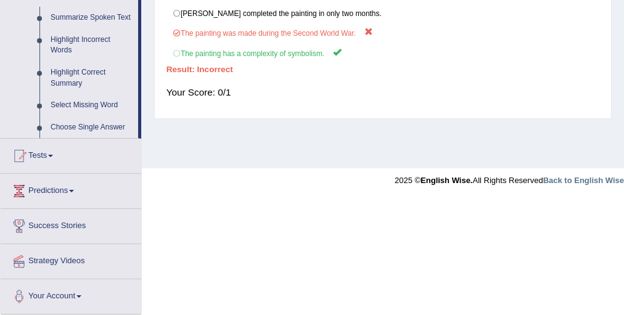
scroll to position [230, 0]
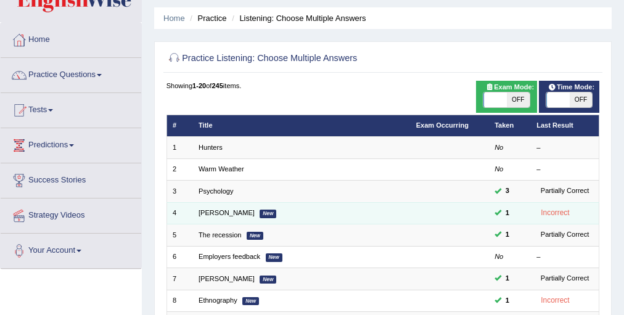
scroll to position [49, 0]
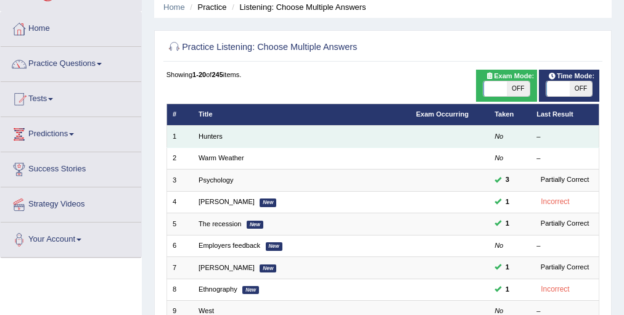
click at [210, 142] on td "Hunters" at bounding box center [302, 137] width 218 height 22
click at [212, 138] on link "Hunters" at bounding box center [211, 136] width 24 height 7
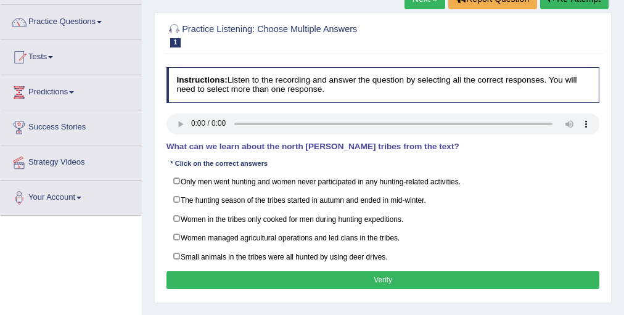
scroll to position [99, 0]
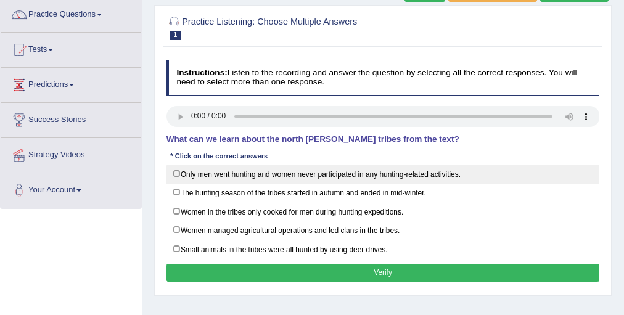
click at [210, 177] on label "Only men went hunting and women never participated in any hunting-related activ…" at bounding box center [384, 174] width 434 height 19
checkbox input "true"
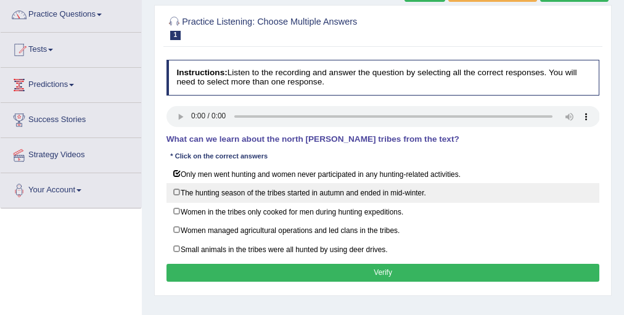
click at [208, 192] on label "The hunting season of the tribes started in autumn and ended in mid-winter." at bounding box center [384, 192] width 434 height 19
checkbox input "true"
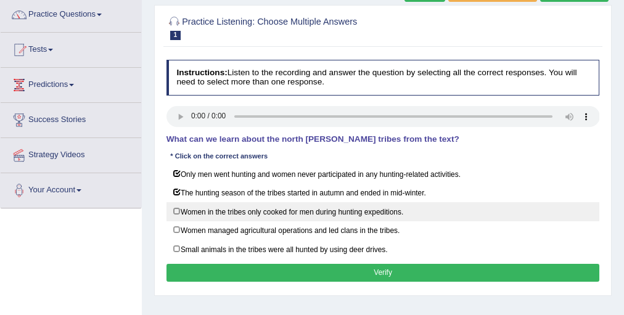
click at [207, 213] on label "Women in the tribes only cooked for men during hunting expeditions." at bounding box center [384, 211] width 434 height 19
checkbox input "true"
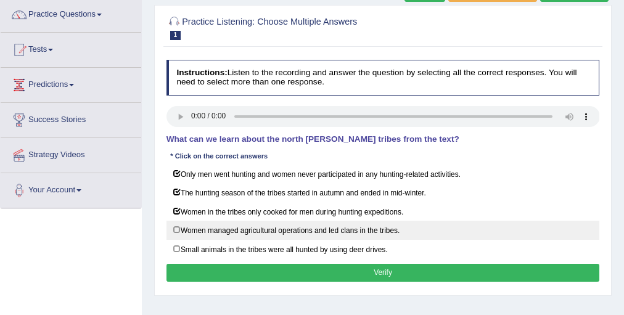
click at [207, 221] on label "Women managed agricultural operations and led clans in the tribes." at bounding box center [384, 230] width 434 height 19
checkbox input "true"
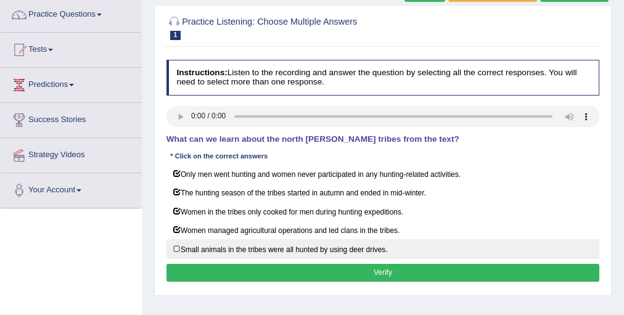
click at [204, 244] on label "Small animals in the tribes were all hunted by using deer drives." at bounding box center [384, 248] width 434 height 19
checkbox input "true"
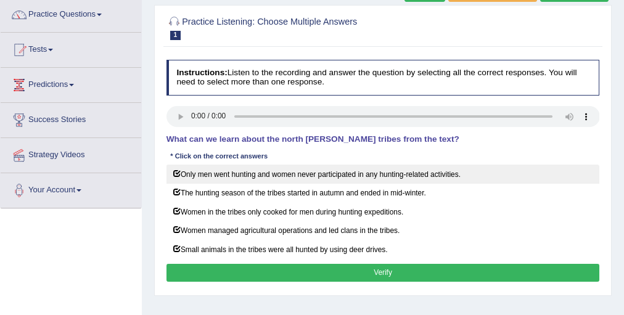
click at [216, 172] on label "Only men went hunting and women never participated in any hunting-related activ…" at bounding box center [384, 174] width 434 height 19
checkbox input "false"
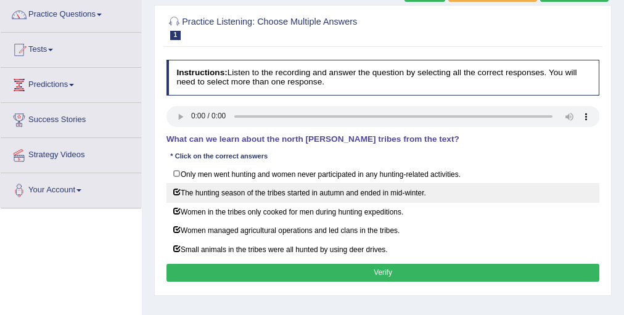
click at [216, 186] on label "The hunting season of the tribes started in autumn and ended in mid-winter." at bounding box center [384, 192] width 434 height 19
checkbox input "false"
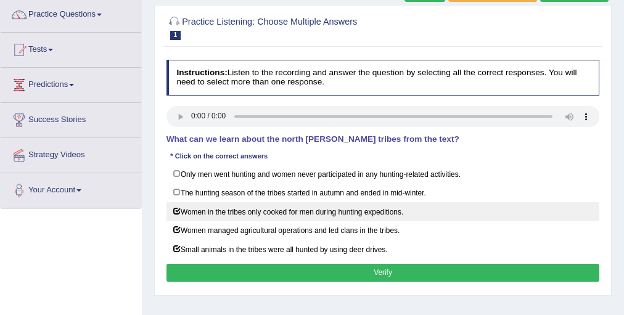
click at [205, 217] on label "Women in the tribes only cooked for men during hunting expeditions." at bounding box center [384, 211] width 434 height 19
checkbox input "false"
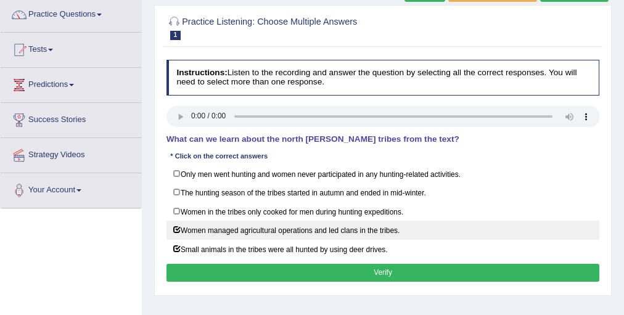
click at [205, 234] on label "Women managed agricultural operations and led clans in the tribes." at bounding box center [384, 230] width 434 height 19
checkbox input "false"
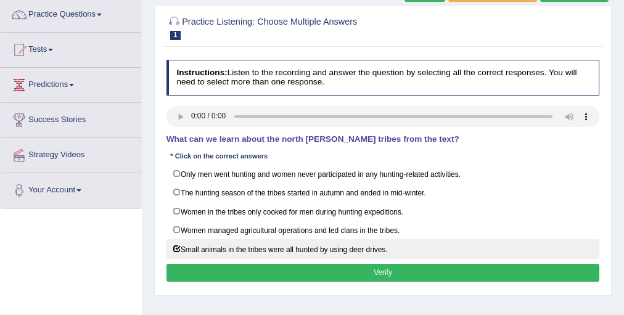
click at [205, 248] on label "Small animals in the tribes were all hunted by using deer drives." at bounding box center [384, 248] width 434 height 19
checkbox input "false"
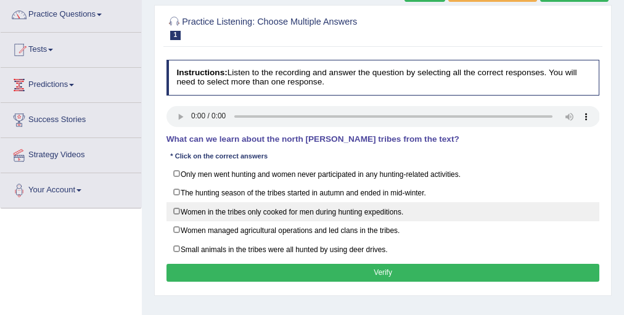
click at [214, 212] on label "Women in the tribes only cooked for men during hunting expeditions." at bounding box center [384, 211] width 434 height 19
checkbox input "true"
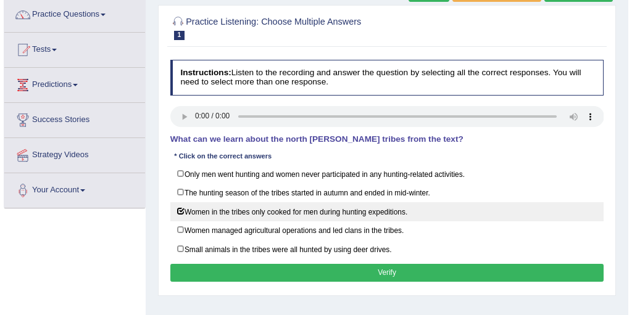
scroll to position [148, 0]
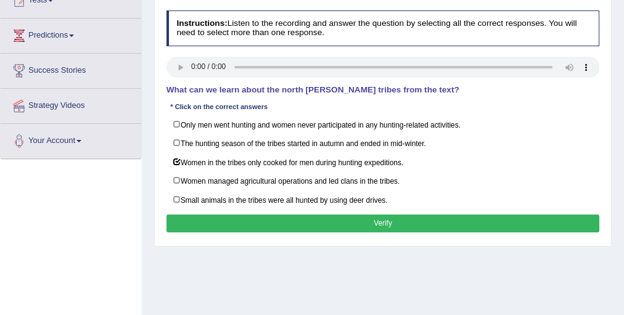
click at [239, 220] on button "Verify" at bounding box center [384, 224] width 434 height 18
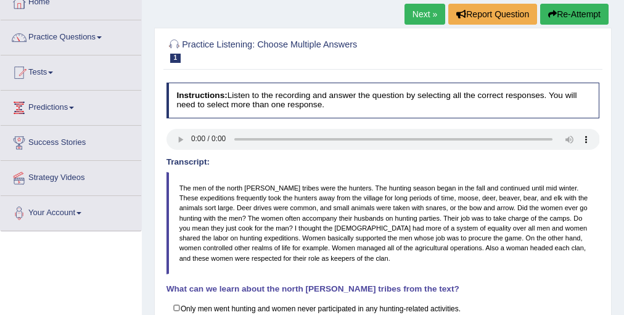
scroll to position [0, 0]
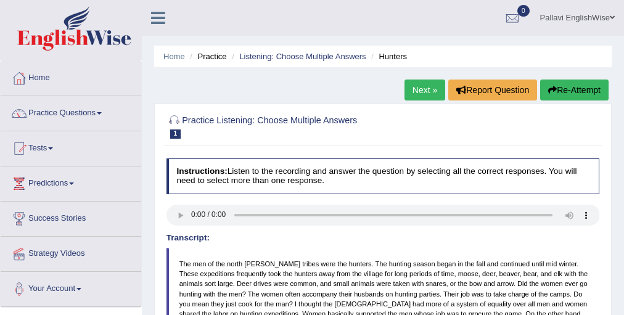
click at [421, 88] on link "Next »" at bounding box center [425, 90] width 41 height 21
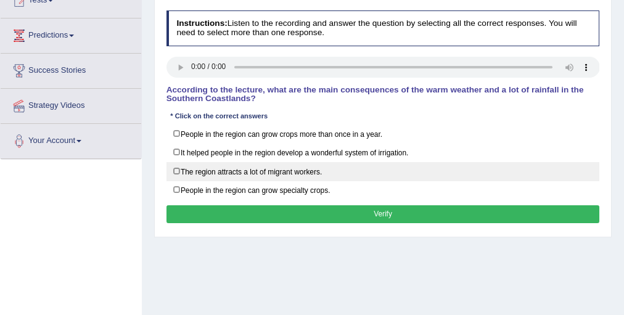
click at [202, 174] on label "The region attracts a lot of migrant workers." at bounding box center [384, 171] width 434 height 19
checkbox input "true"
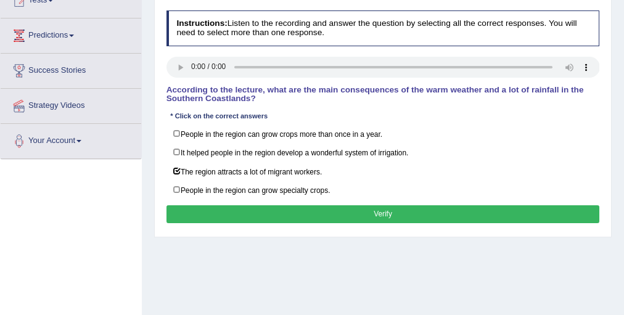
click at [207, 205] on button "Verify" at bounding box center [384, 214] width 434 height 18
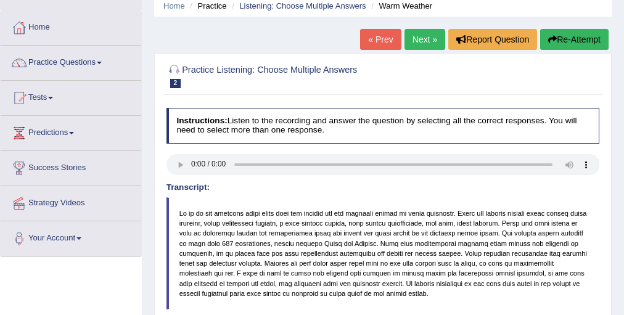
scroll to position [49, 0]
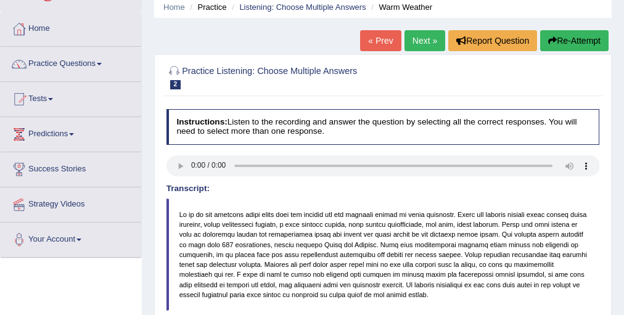
click at [418, 33] on link "Next »" at bounding box center [425, 40] width 41 height 21
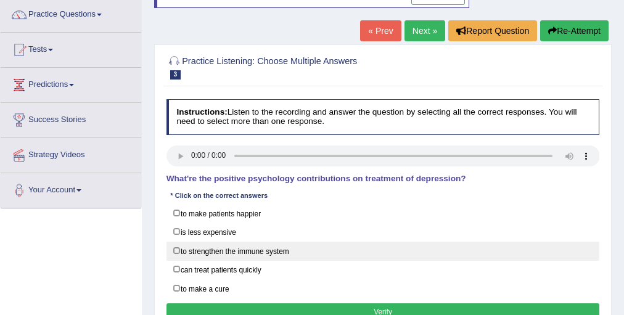
click at [218, 248] on label "to strengthen the immune system" at bounding box center [384, 251] width 434 height 19
checkbox input "true"
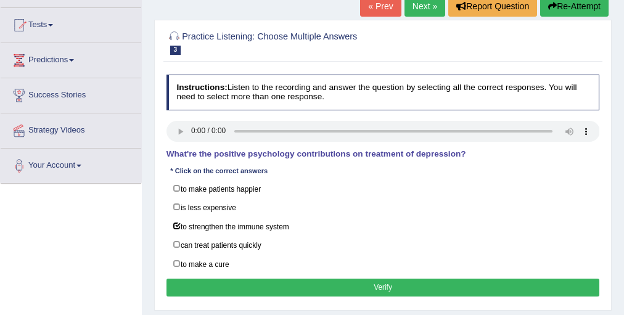
scroll to position [148, 0]
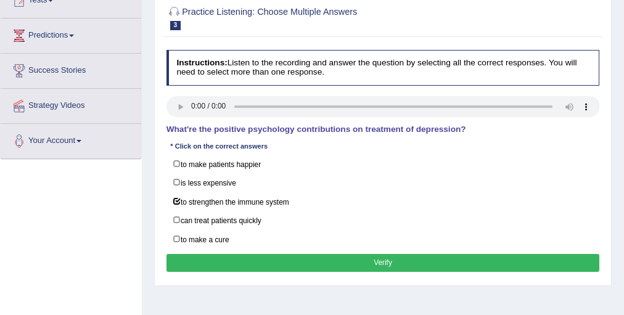
click at [259, 254] on button "Verify" at bounding box center [384, 263] width 434 height 18
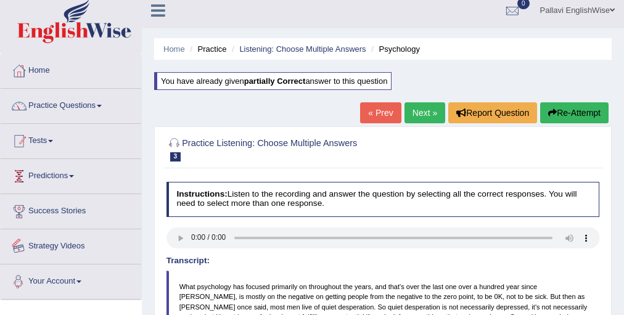
scroll to position [0, 0]
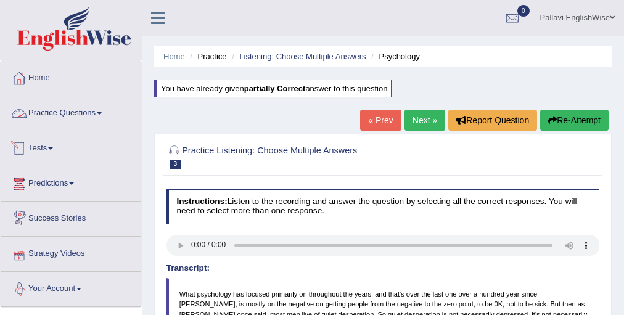
click at [85, 114] on link "Practice Questions" at bounding box center [71, 111] width 141 height 31
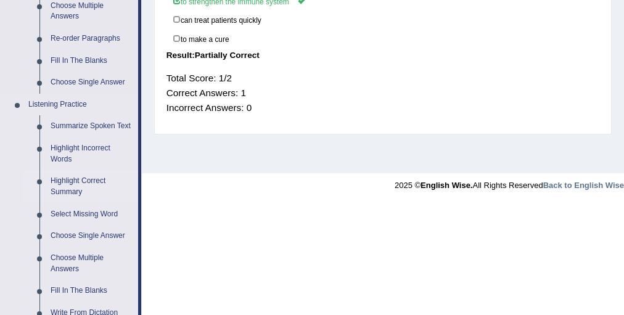
scroll to position [444, 0]
click at [105, 210] on link "Select Missing Word" at bounding box center [91, 214] width 93 height 22
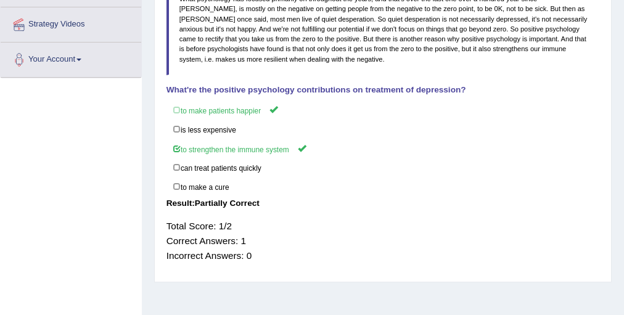
scroll to position [177, 0]
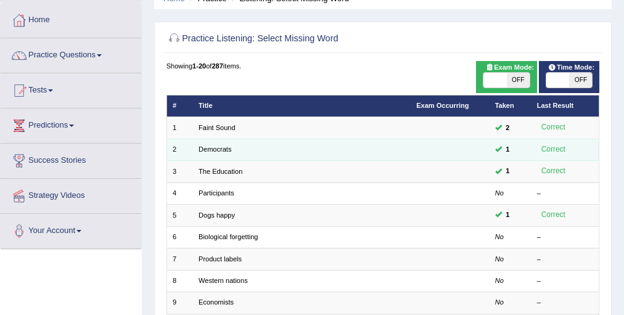
scroll to position [148, 0]
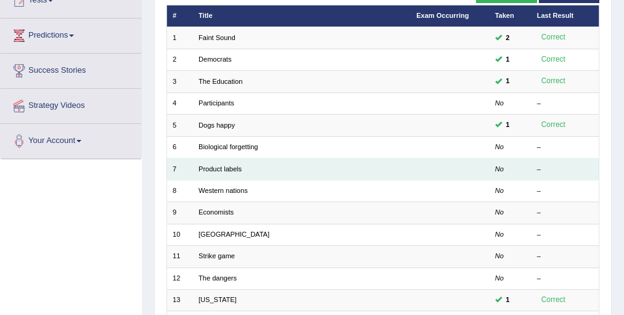
click at [207, 173] on td "Product labels" at bounding box center [302, 170] width 218 height 22
click at [209, 172] on link "Product labels" at bounding box center [220, 168] width 43 height 7
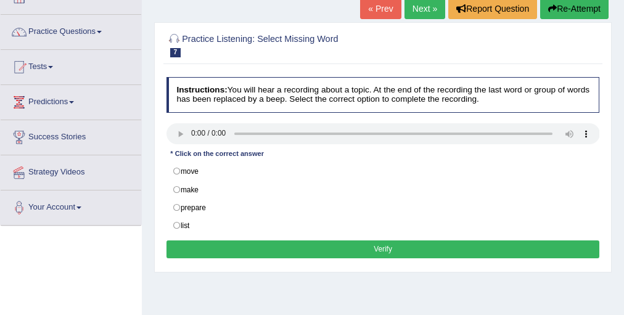
scroll to position [99, 0]
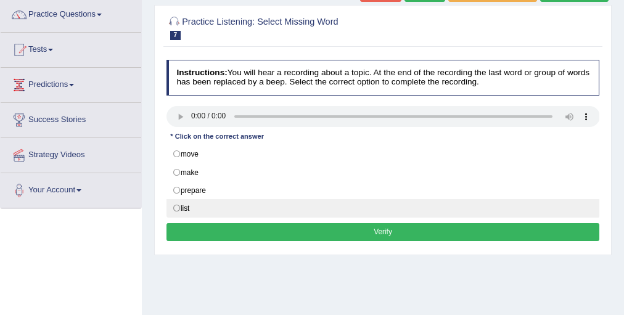
click at [186, 210] on label "list" at bounding box center [384, 208] width 434 height 19
radio input "true"
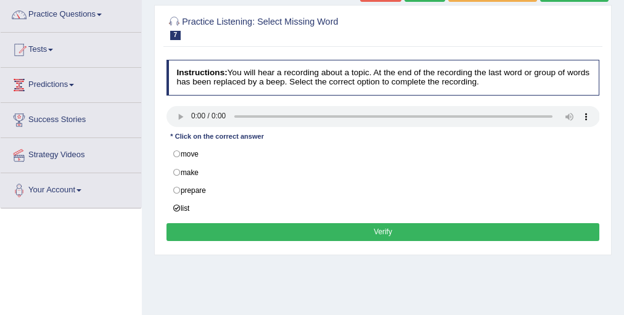
click at [222, 228] on button "Verify" at bounding box center [384, 232] width 434 height 18
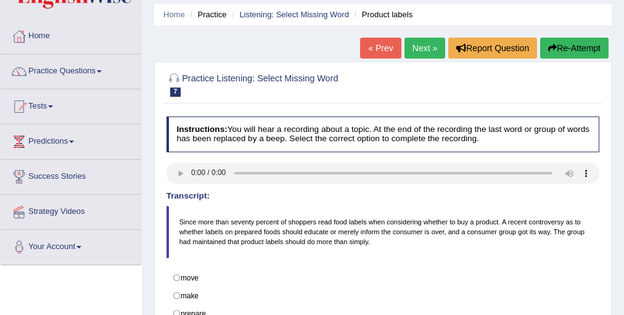
scroll to position [0, 0]
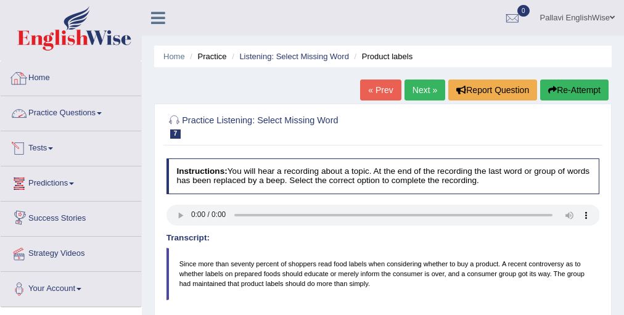
click at [41, 109] on link "Practice Questions" at bounding box center [71, 111] width 141 height 31
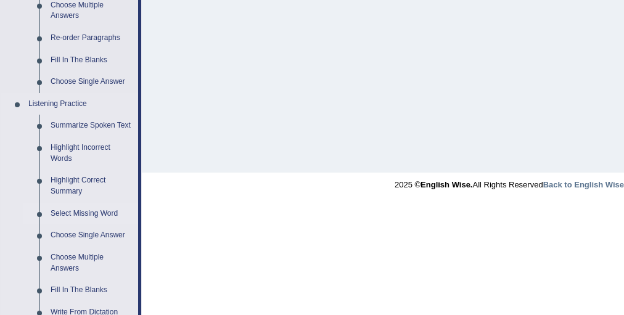
scroll to position [493, 0]
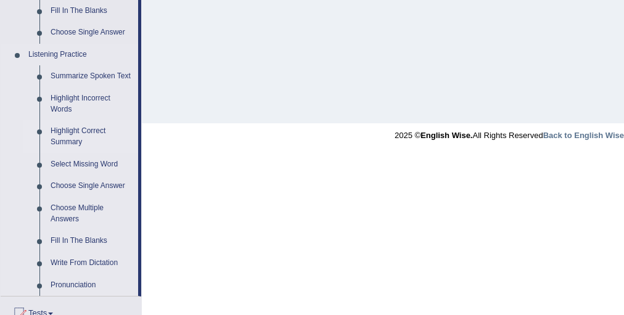
click at [84, 130] on link "Highlight Correct Summary" at bounding box center [91, 136] width 93 height 33
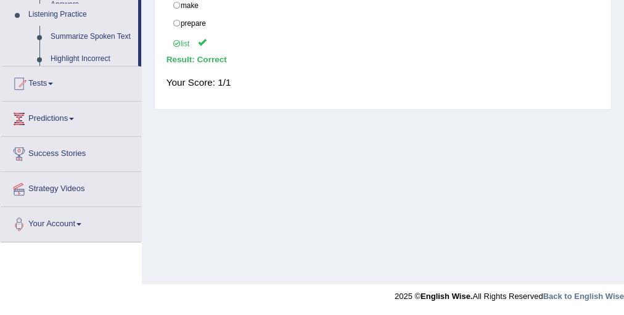
scroll to position [332, 0]
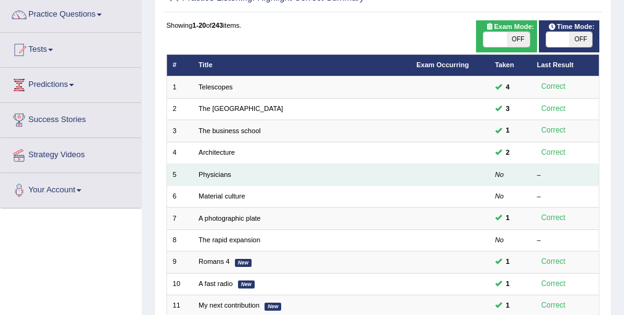
click at [209, 170] on td "Physicians" at bounding box center [302, 175] width 218 height 22
click at [210, 177] on link "Physicians" at bounding box center [215, 174] width 33 height 7
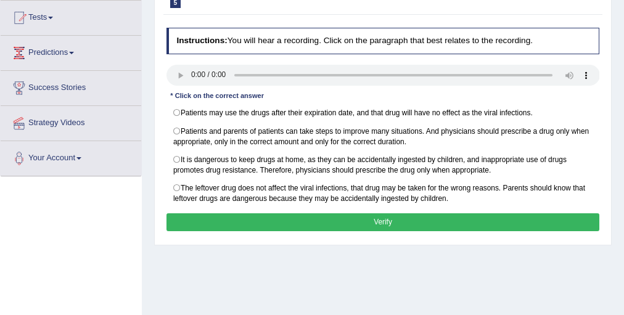
scroll to position [148, 0]
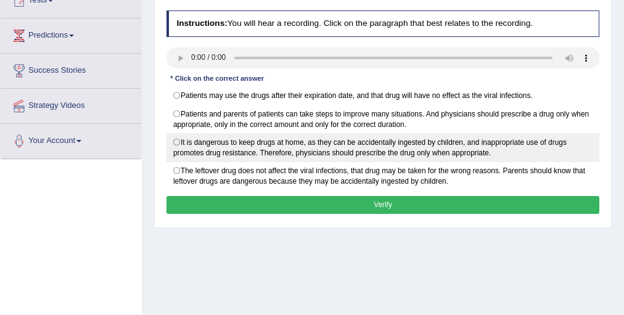
click at [252, 146] on label "It is dangerous to keep drugs at home, as they can be accidentally ingested by …" at bounding box center [384, 147] width 434 height 29
radio input "true"
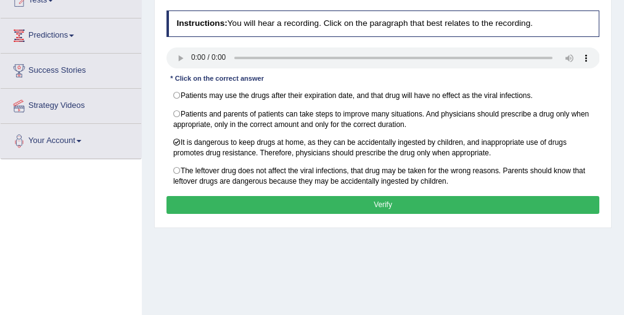
click at [384, 203] on button "Verify" at bounding box center [384, 205] width 434 height 18
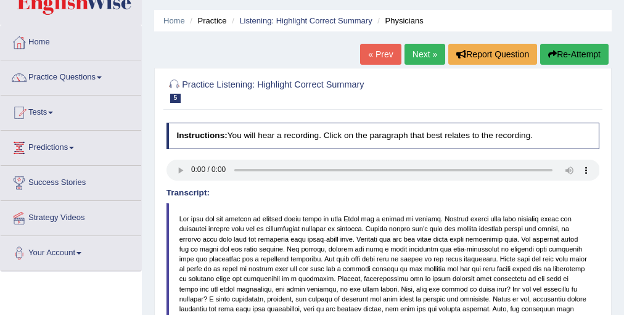
scroll to position [0, 0]
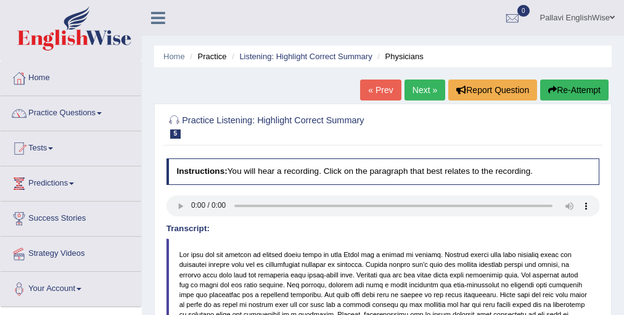
click at [430, 92] on link "Next »" at bounding box center [425, 90] width 41 height 21
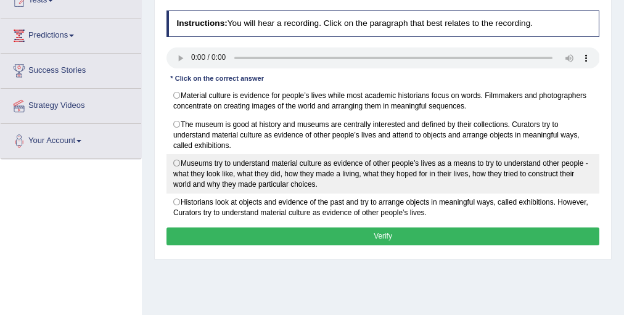
click at [477, 164] on label "Museums try to understand material culture as evidence of other people’s lives …" at bounding box center [384, 173] width 434 height 39
radio input "true"
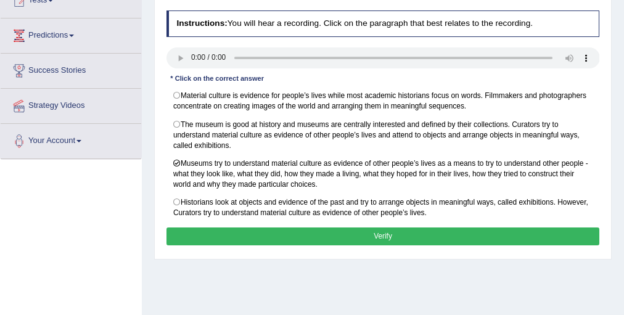
click at [379, 233] on button "Verify" at bounding box center [384, 237] width 434 height 18
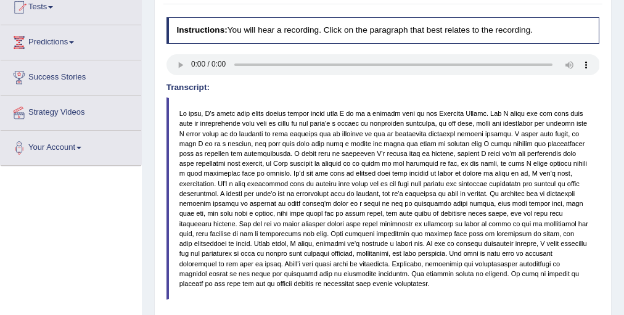
scroll to position [49, 0]
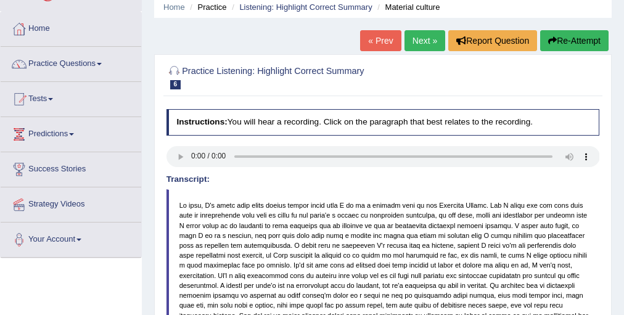
click at [426, 43] on link "Next »" at bounding box center [425, 40] width 41 height 21
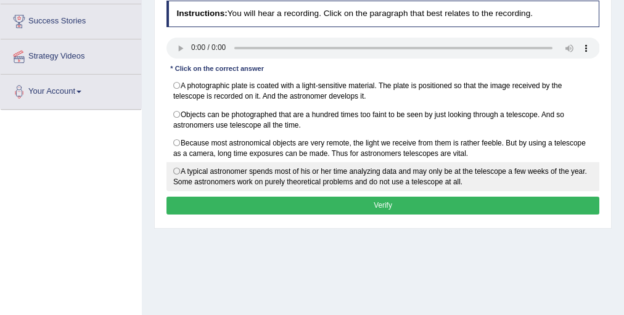
click at [298, 168] on label "A typical astronomer spends most of his or her time analyzing data and may only…" at bounding box center [384, 176] width 434 height 29
radio input "true"
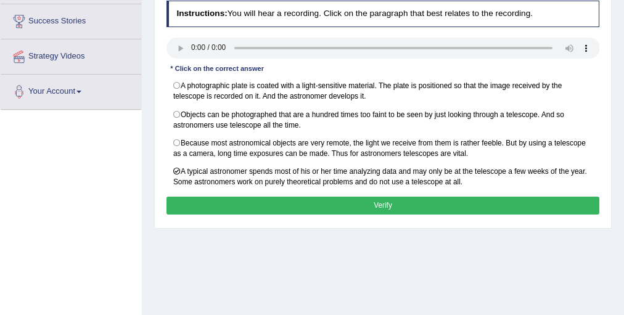
click at [290, 197] on button "Verify" at bounding box center [384, 206] width 434 height 18
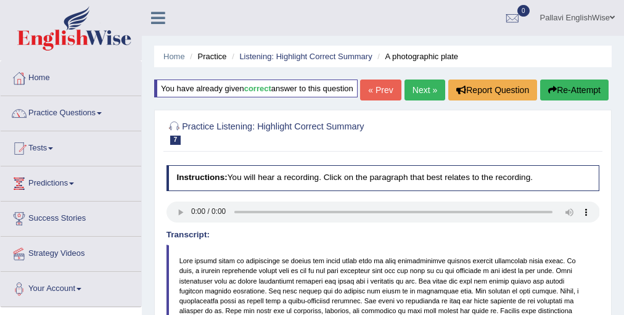
click at [575, 16] on link "Pallavi EnglishWise" at bounding box center [577, 16] width 93 height 32
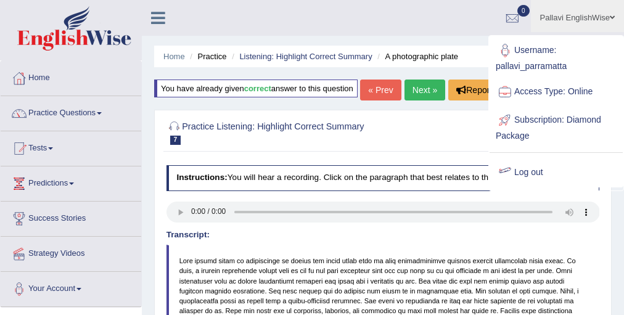
click at [529, 163] on link "Log out" at bounding box center [556, 173] width 133 height 28
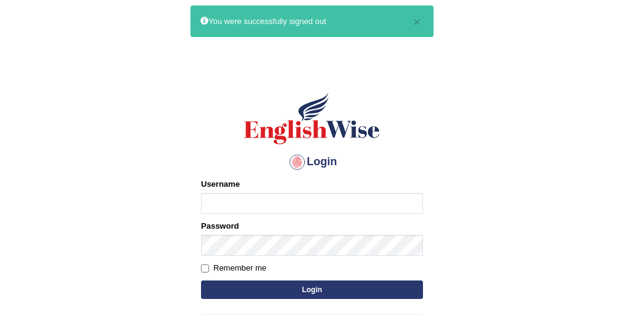
scroll to position [99, 0]
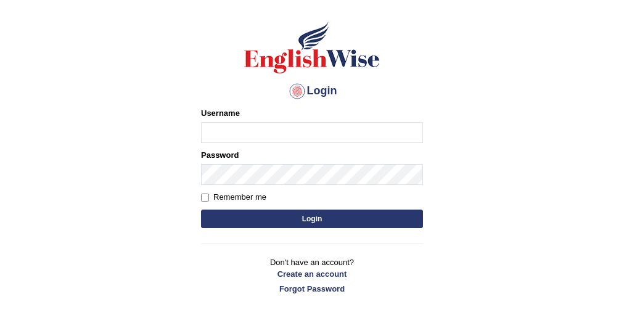
click at [281, 131] on input "Username" at bounding box center [312, 132] width 222 height 21
type input "pallavi_parramatta"
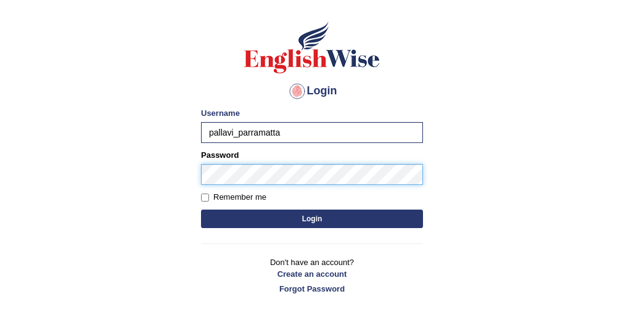
click at [201, 210] on button "Login" at bounding box center [312, 219] width 222 height 19
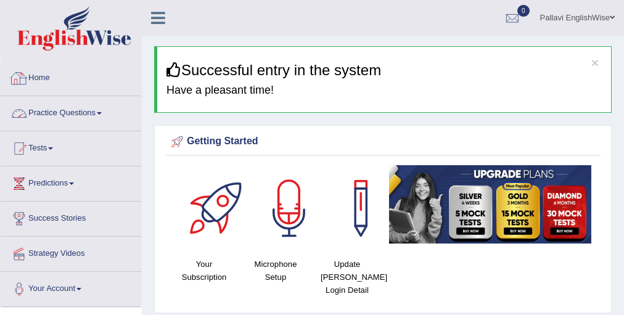
click at [73, 116] on link "Practice Questions" at bounding box center [71, 111] width 141 height 31
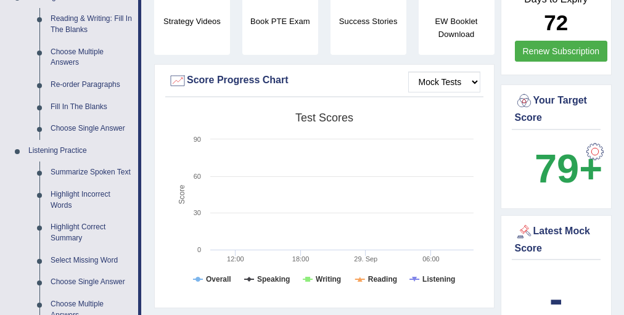
scroll to position [493, 0]
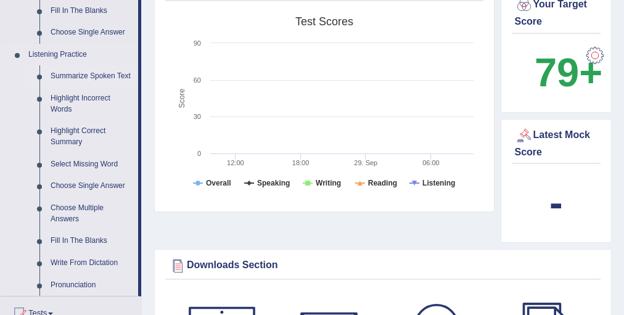
click at [56, 84] on link "Summarize Spoken Text" at bounding box center [91, 76] width 93 height 22
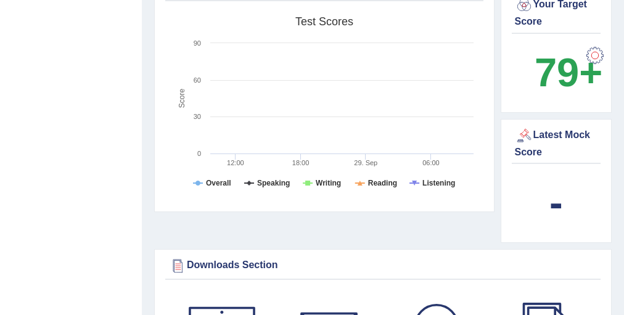
scroll to position [213, 0]
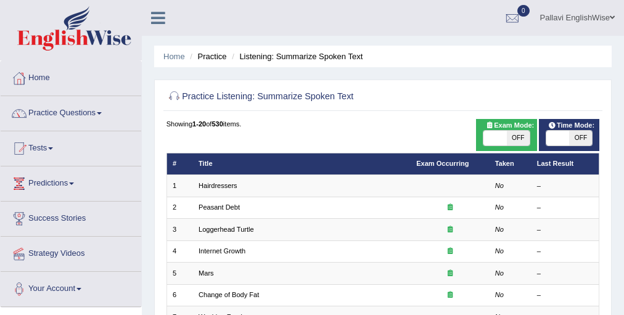
click at [527, 133] on span "OFF" at bounding box center [518, 138] width 23 height 15
checkbox input "true"
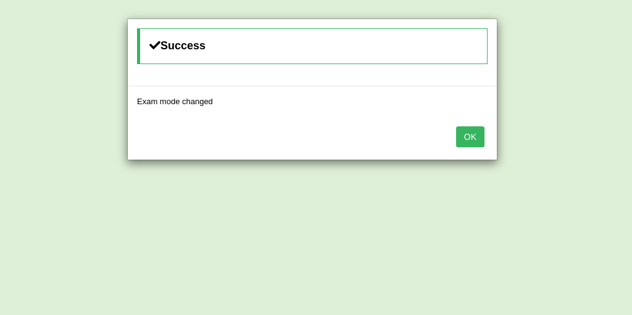
click at [456, 131] on button "OK" at bounding box center [470, 136] width 28 height 21
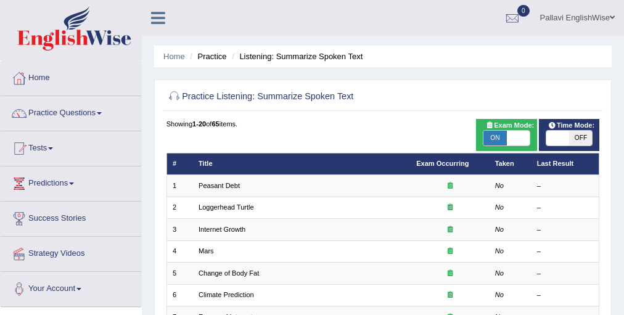
click at [550, 17] on link "Pallavi EnglishWise" at bounding box center [577, 16] width 93 height 32
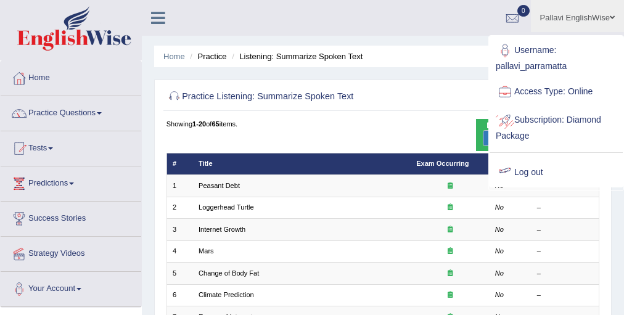
click at [526, 165] on link "Log out" at bounding box center [556, 173] width 133 height 28
